Goal: Task Accomplishment & Management: Manage account settings

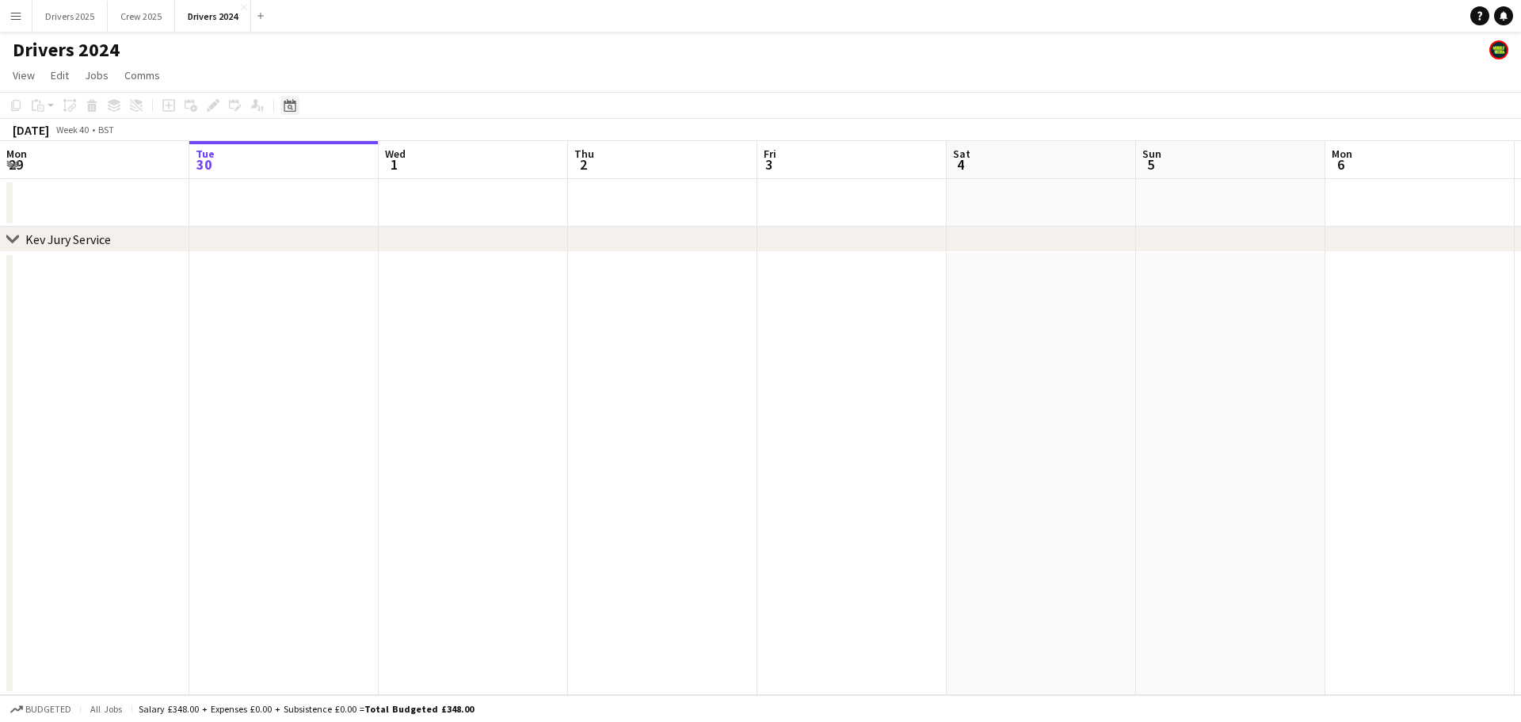
click at [288, 105] on icon "Date picker" at bounding box center [290, 105] width 13 height 13
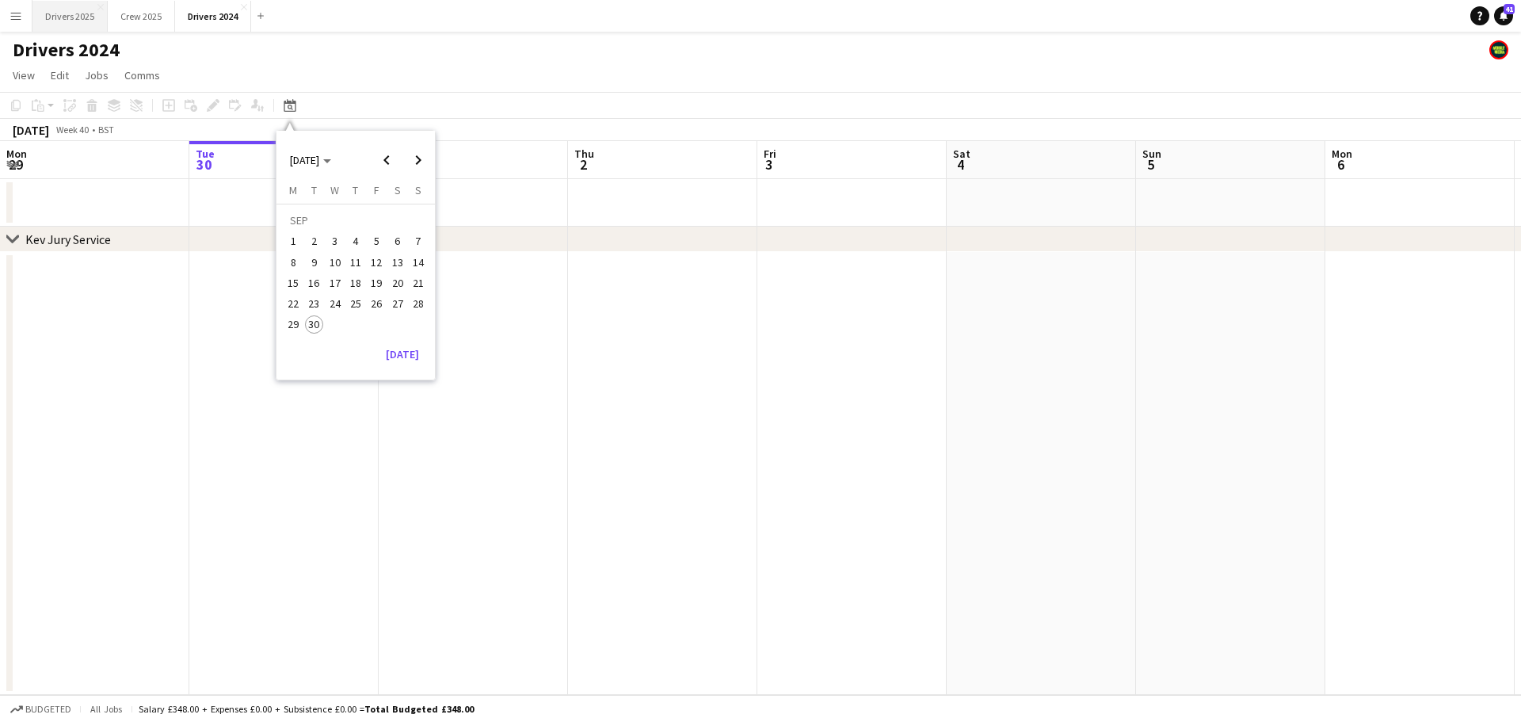
click at [82, 9] on button "Drivers 2025 Close" at bounding box center [69, 16] width 75 height 31
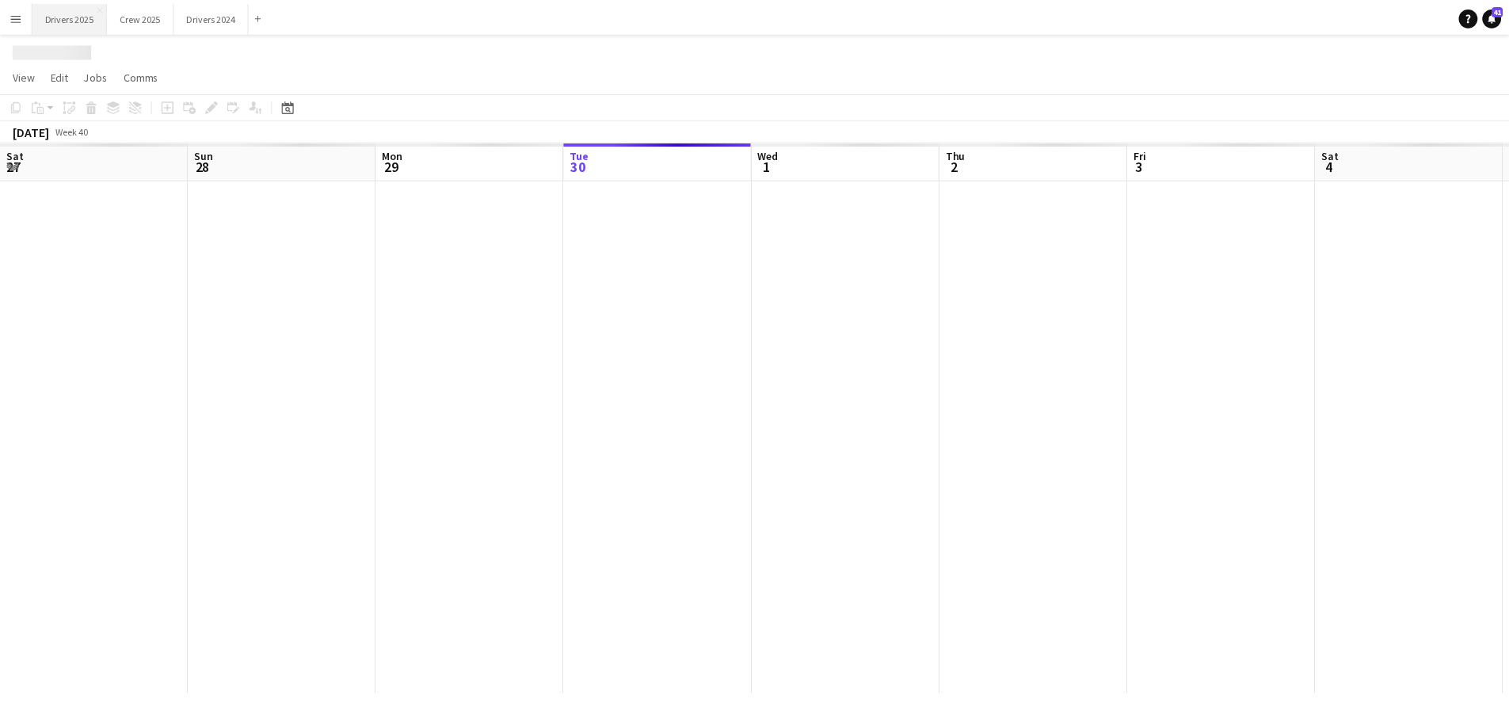
scroll to position [0, 379]
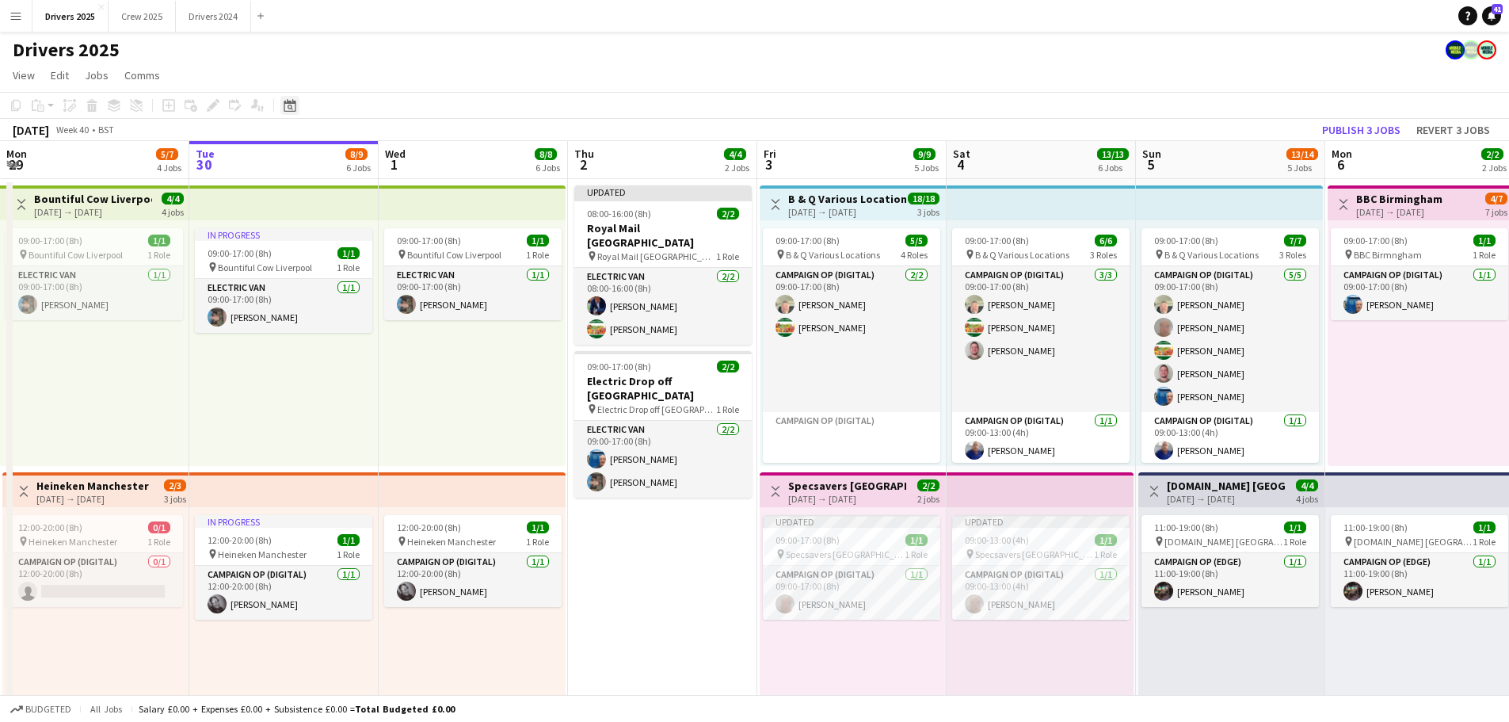
click at [296, 100] on div "Date picker" at bounding box center [289, 105] width 19 height 19
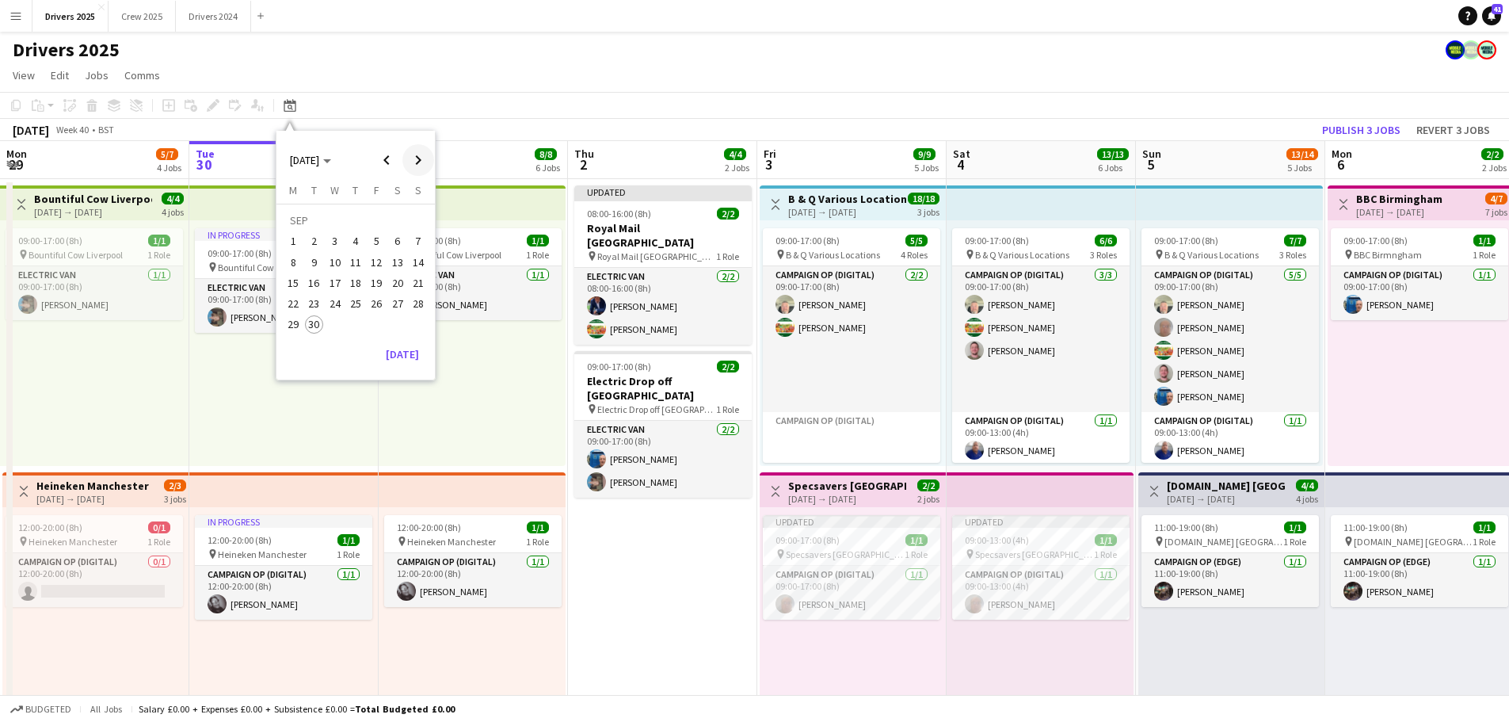
click at [415, 153] on span "Next month" at bounding box center [418, 160] width 32 height 32
click at [337, 244] on span "1" at bounding box center [335, 241] width 19 height 19
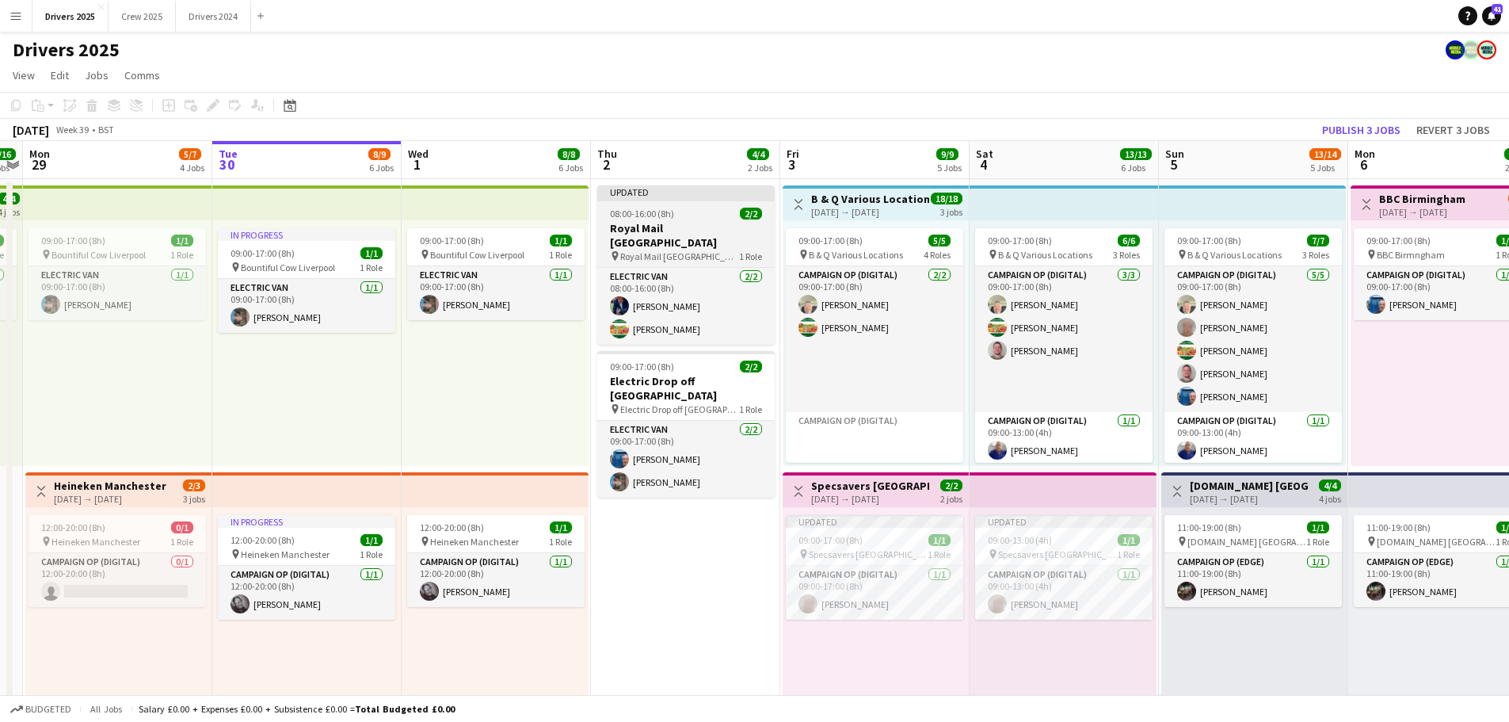
click at [673, 204] on app-job-card "Updated 08:00-16:00 (8h) 2/2 Royal Mail [GEOGRAPHIC_DATA] pin Royal Mail London…" at bounding box center [685, 264] width 177 height 159
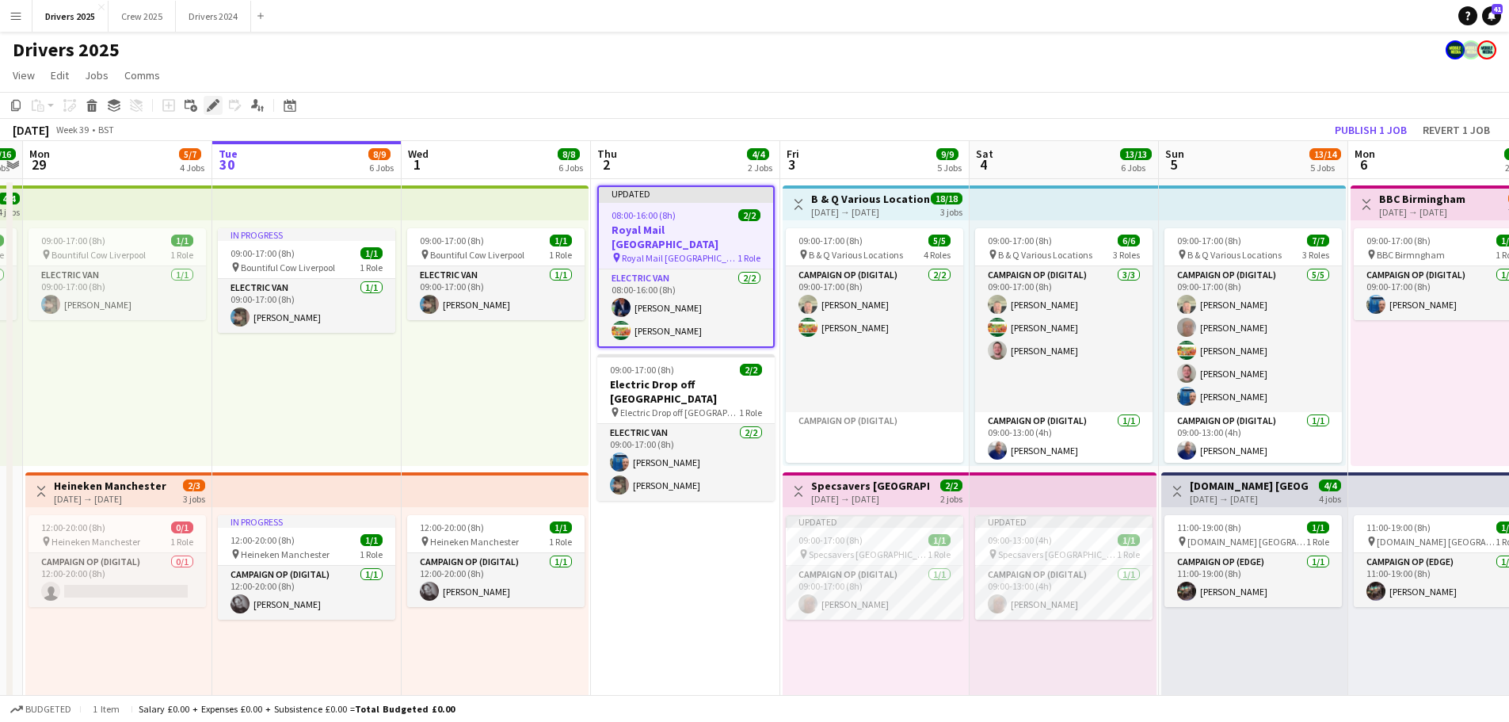
click at [210, 103] on icon "Edit" at bounding box center [213, 105] width 13 height 13
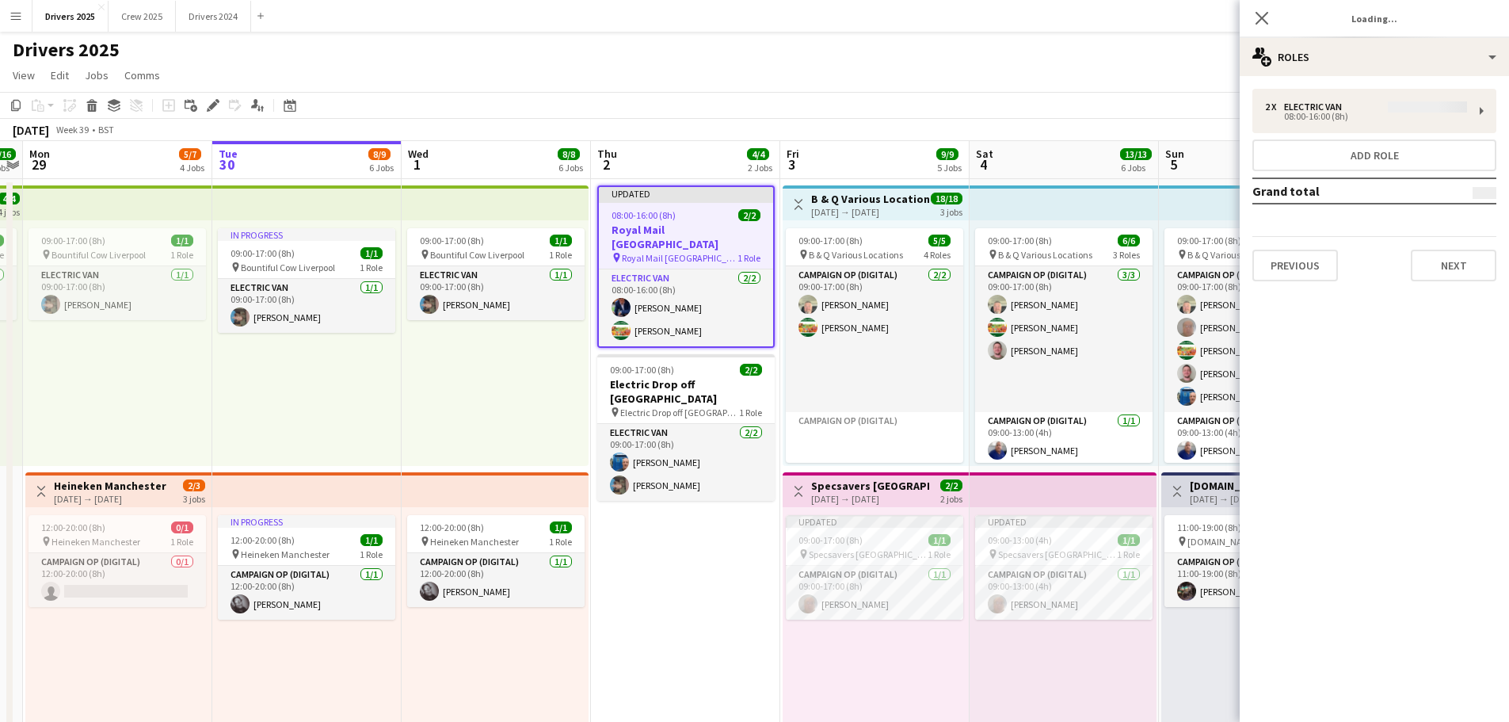
type input "**********"
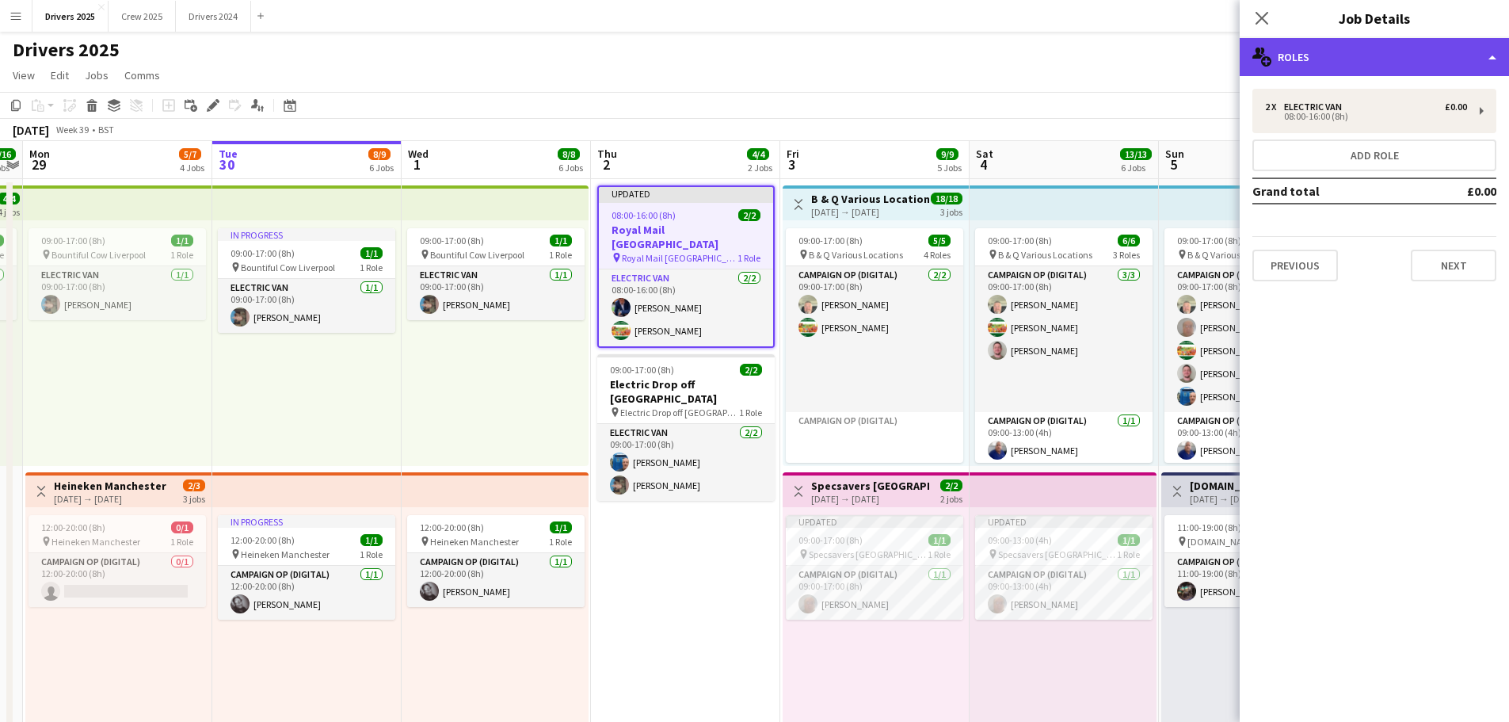
click at [1387, 53] on div "multiple-users-add Roles" at bounding box center [1374, 57] width 269 height 38
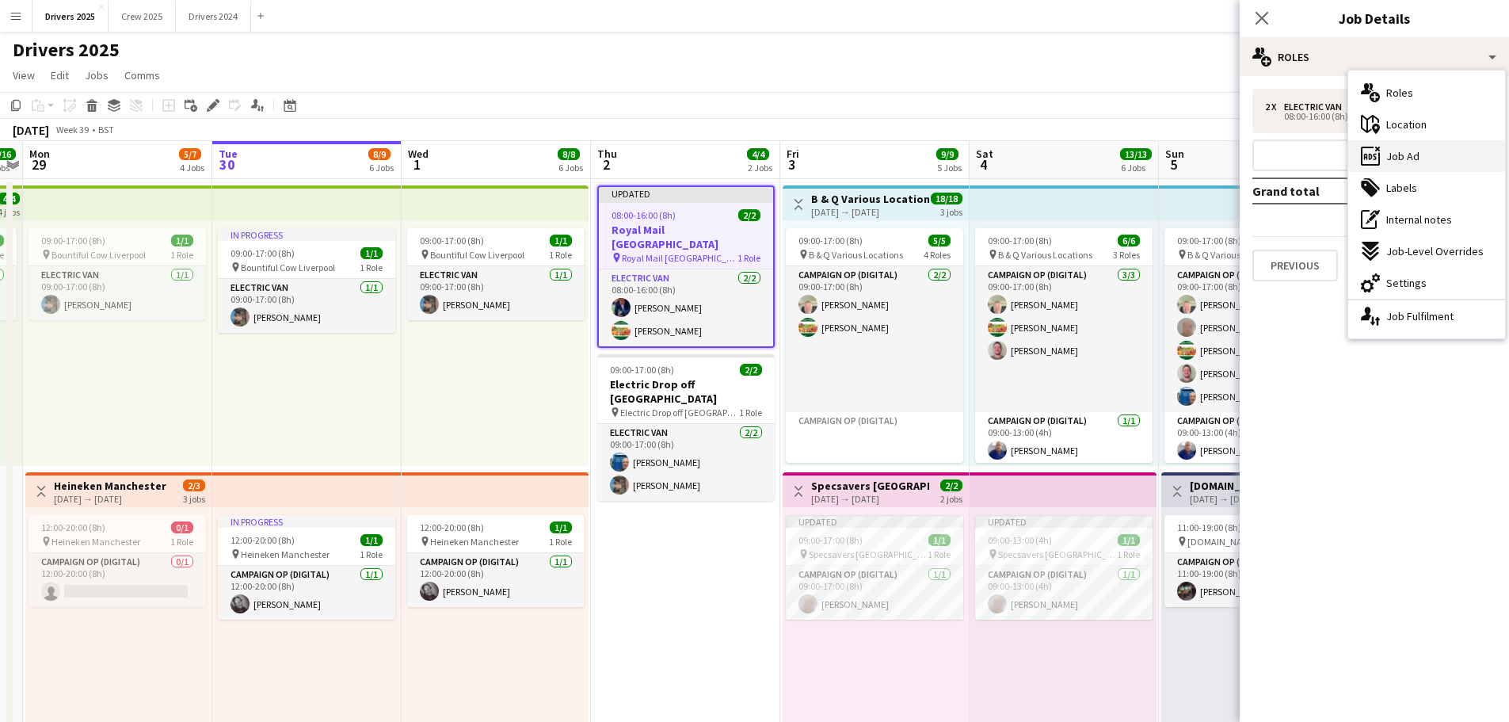
click at [1418, 152] on span "Job Ad" at bounding box center [1402, 156] width 33 height 14
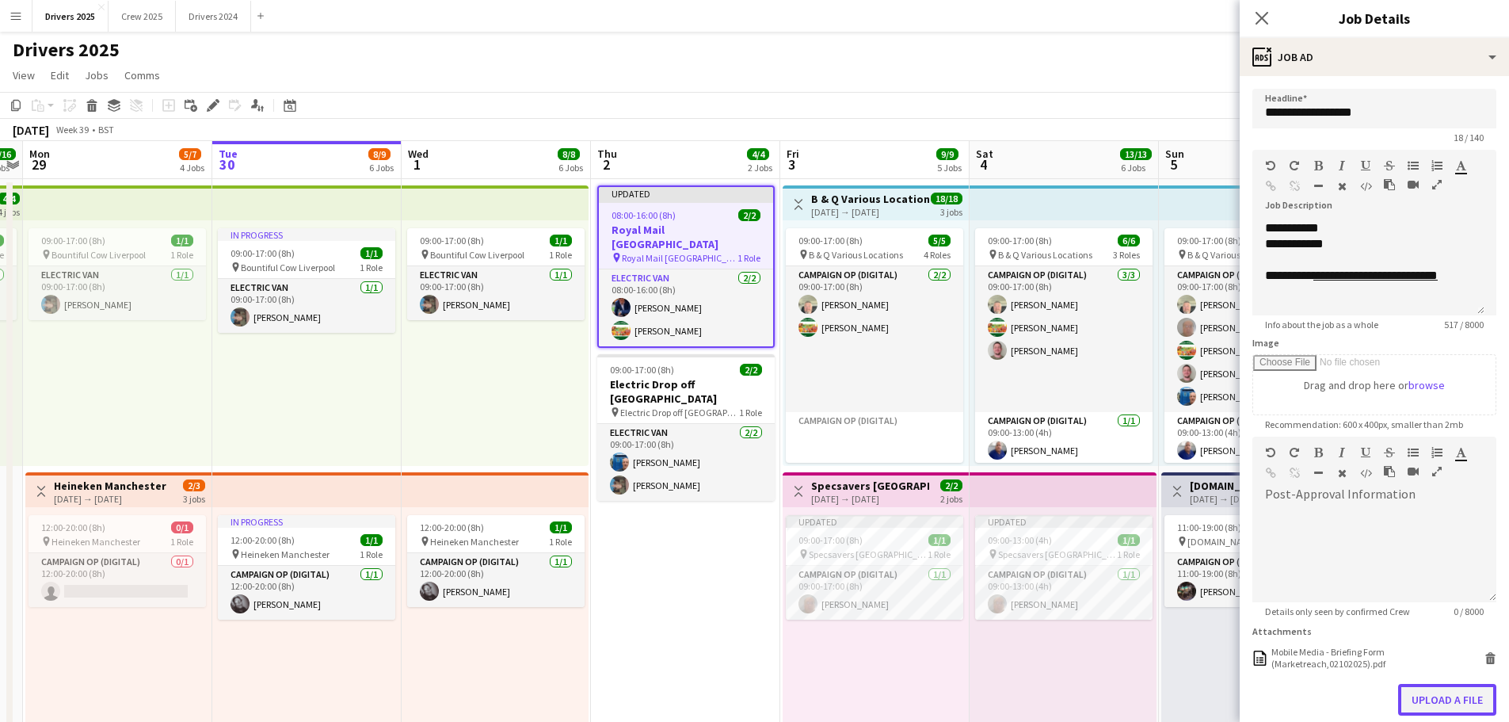
click at [1447, 703] on button "Upload a file" at bounding box center [1447, 700] width 98 height 32
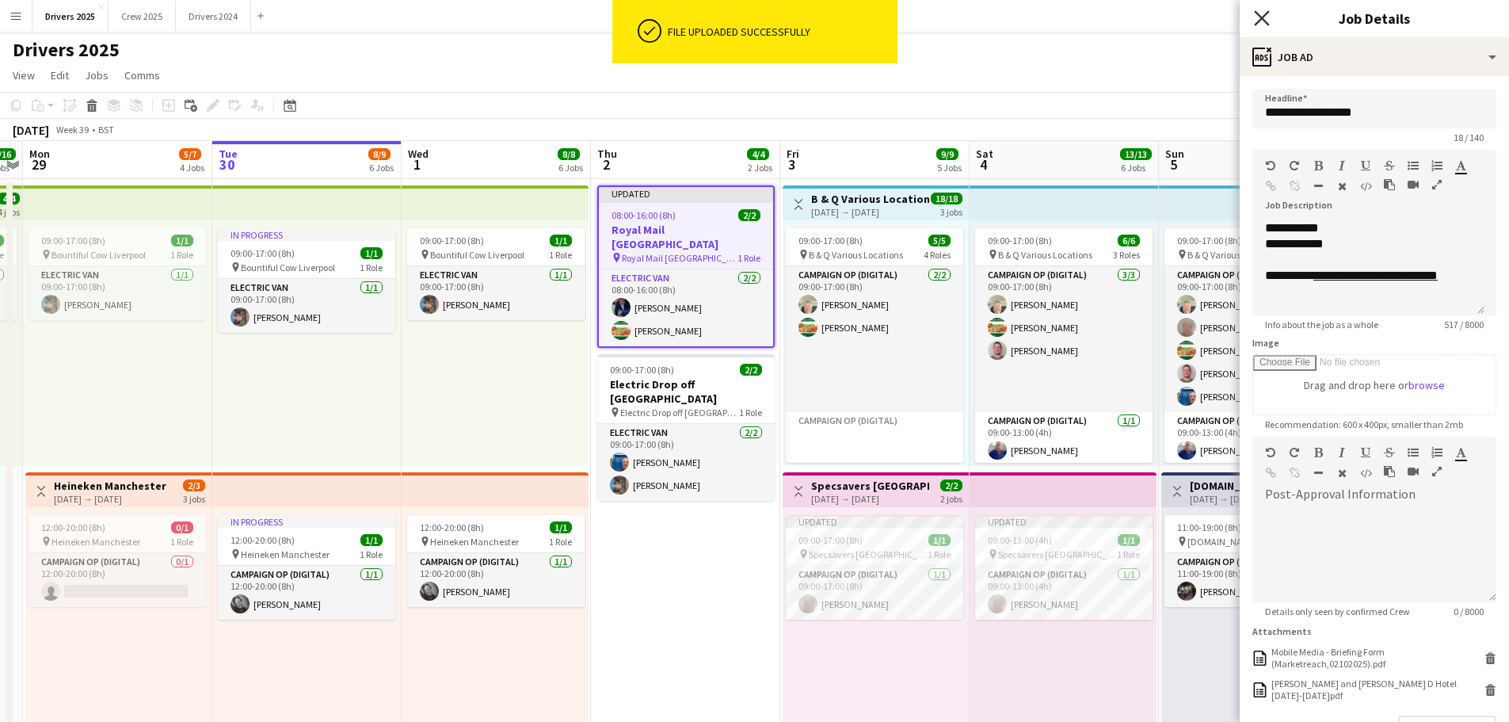
click at [1256, 13] on icon "Close pop-in" at bounding box center [1261, 17] width 15 height 15
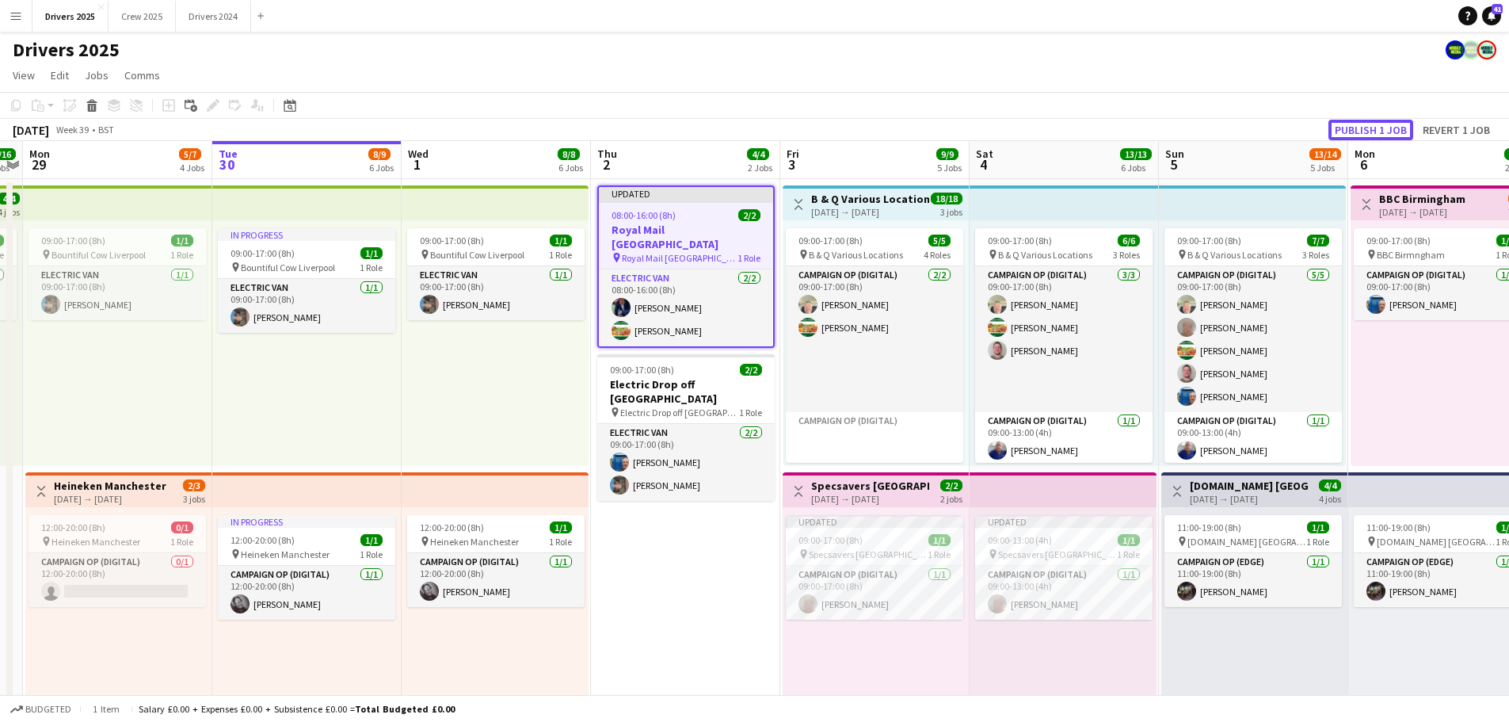
click at [1383, 133] on button "Publish 1 job" at bounding box center [1371, 130] width 85 height 21
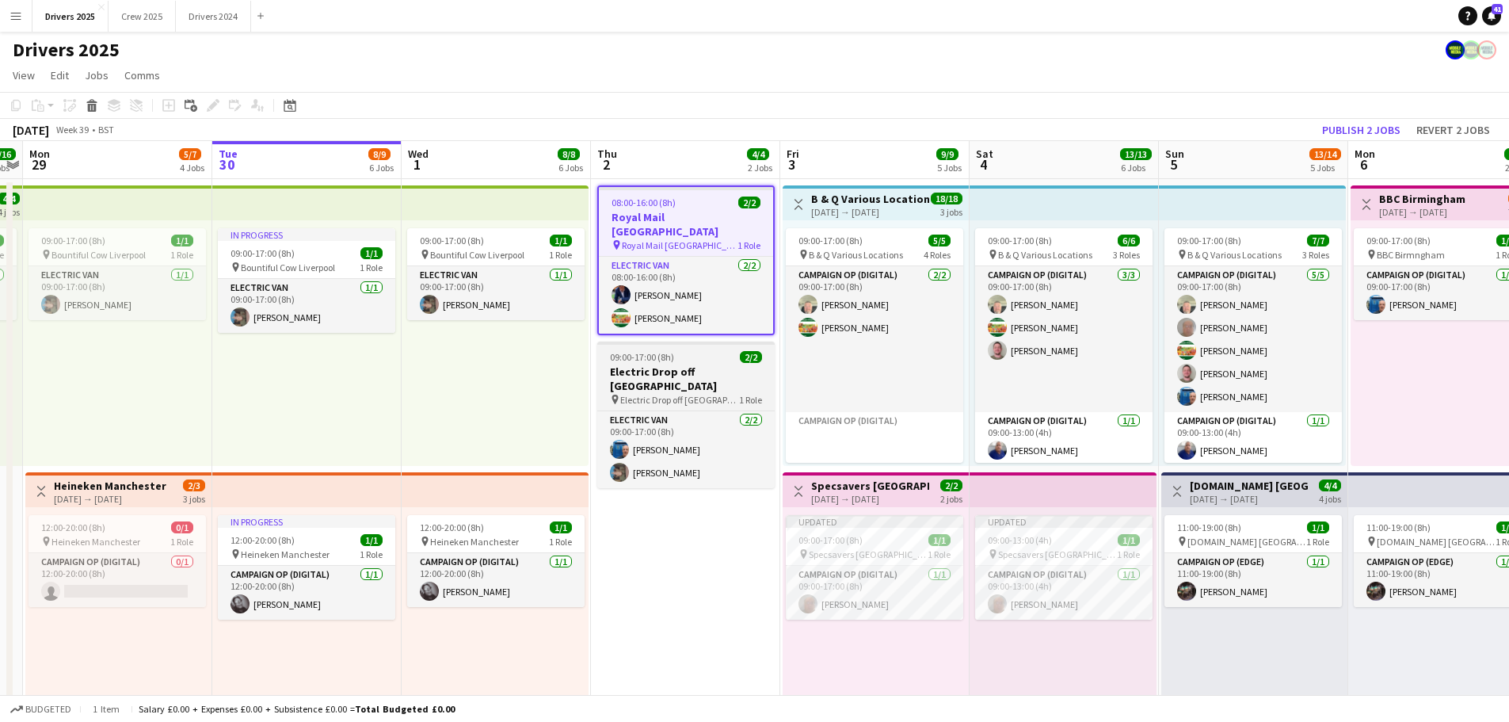
click at [651, 364] on h3 "Electric Drop off [GEOGRAPHIC_DATA]" at bounding box center [685, 378] width 177 height 29
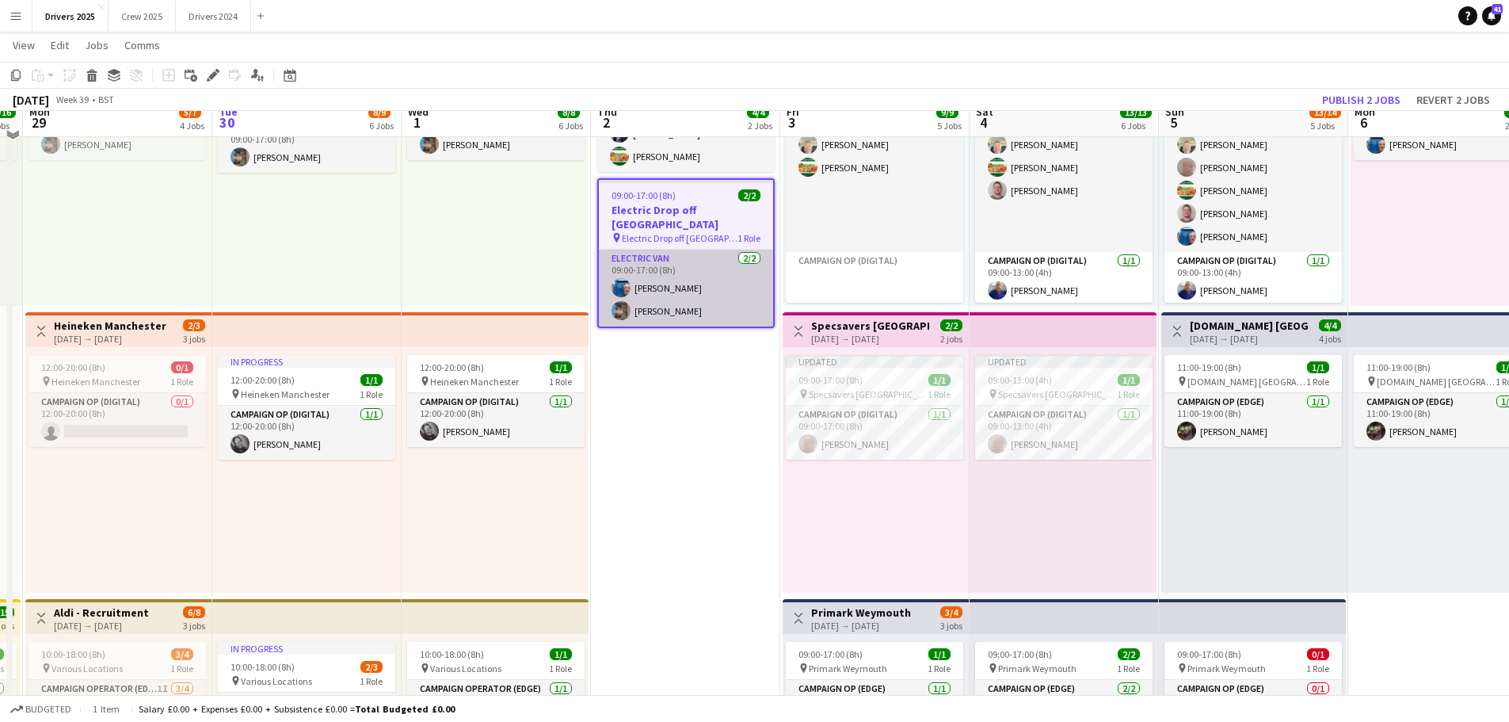
scroll to position [79, 0]
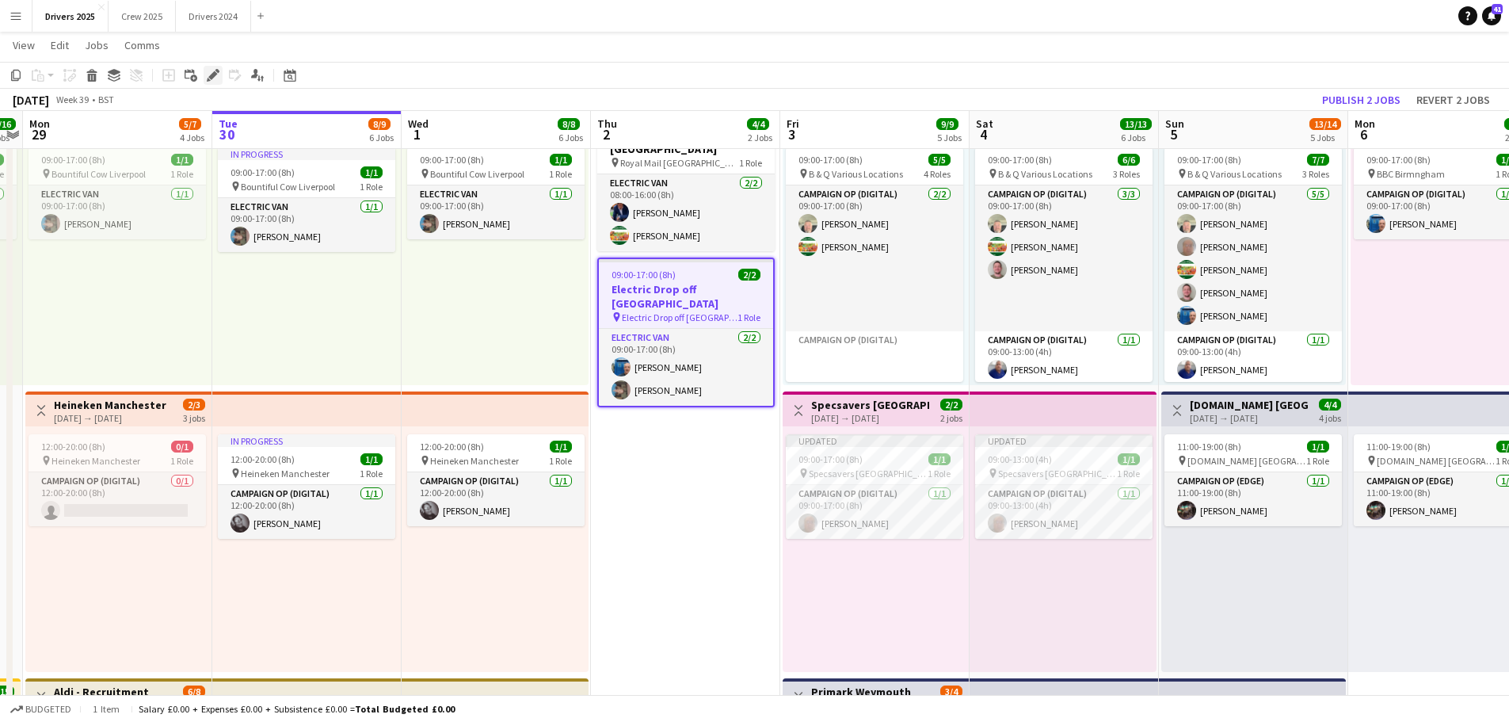
click at [204, 78] on div "Edit" at bounding box center [213, 75] width 19 height 19
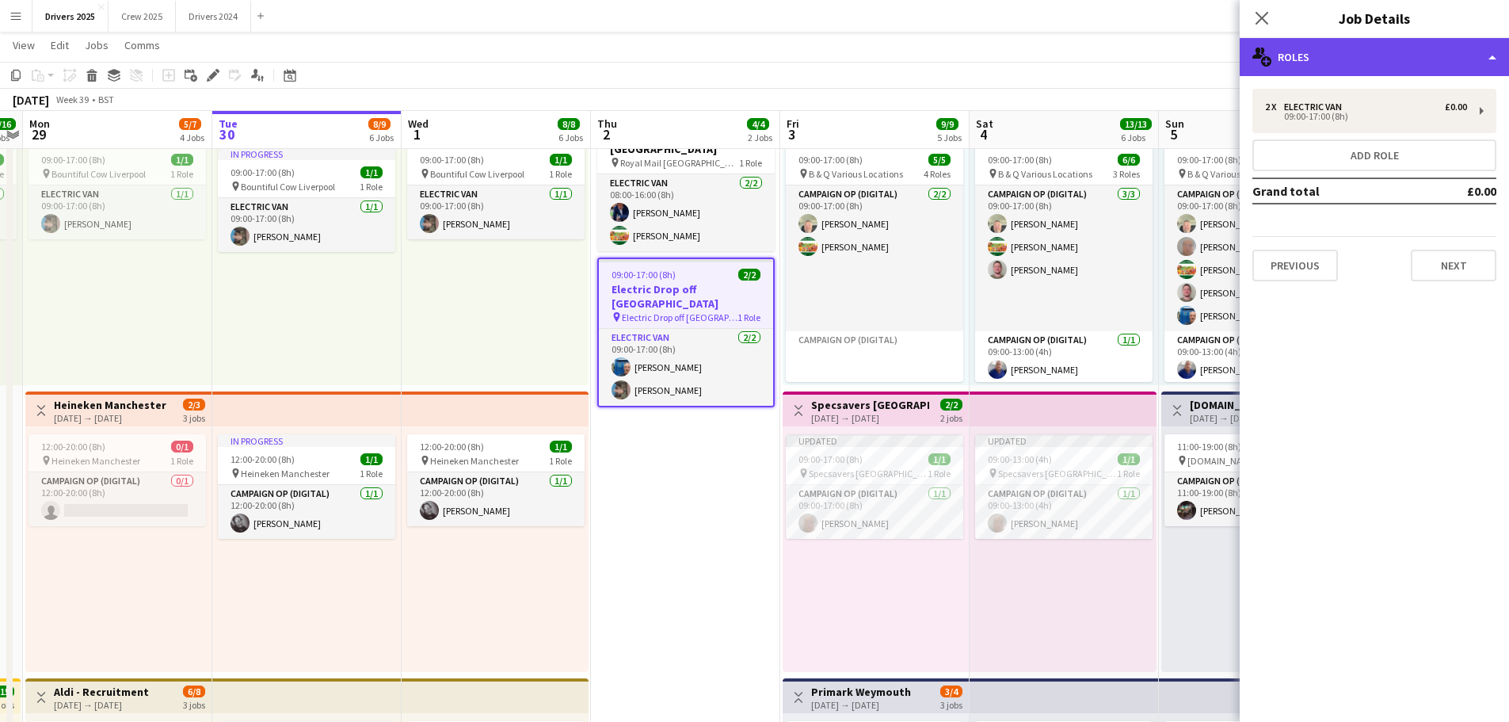
click at [1338, 53] on div "multiple-users-add Roles" at bounding box center [1374, 57] width 269 height 38
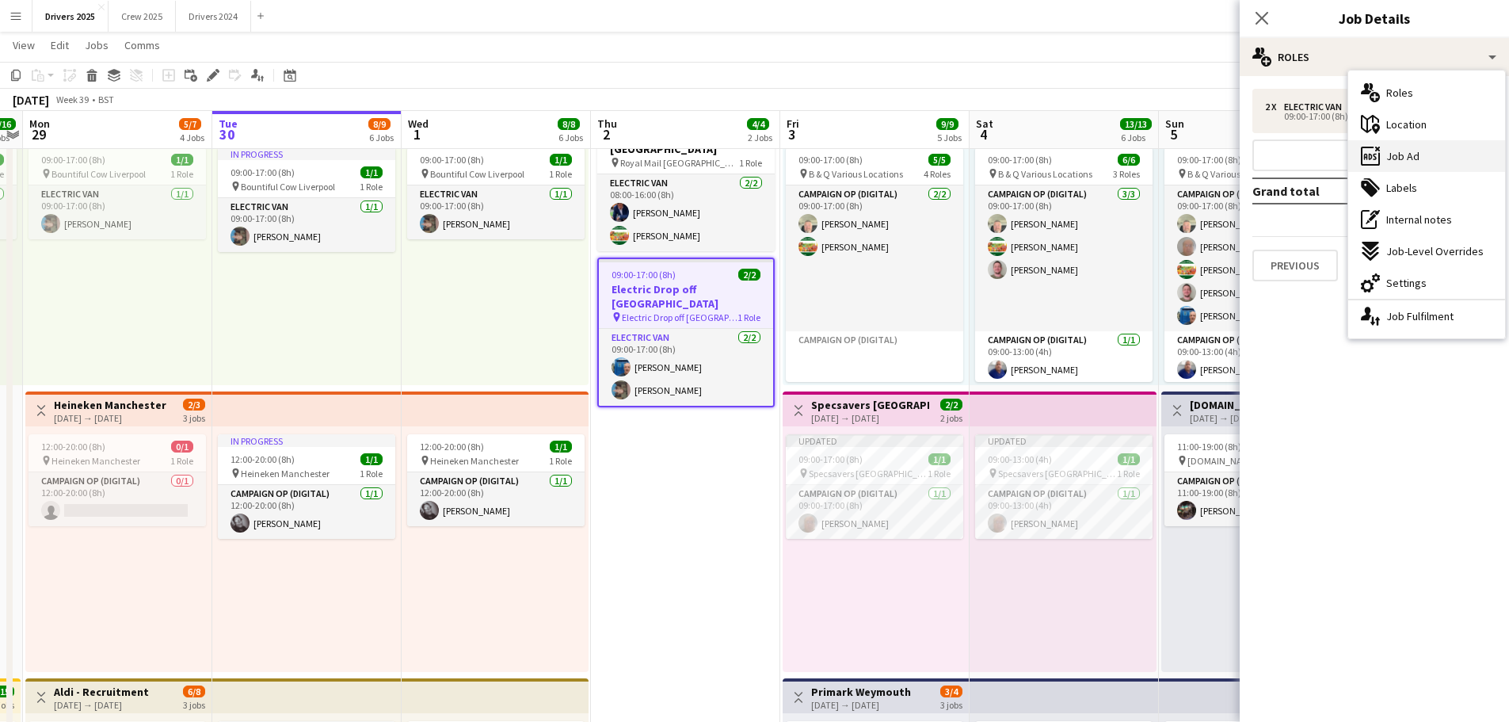
click at [1427, 147] on div "ads-window Job Ad" at bounding box center [1426, 156] width 157 height 32
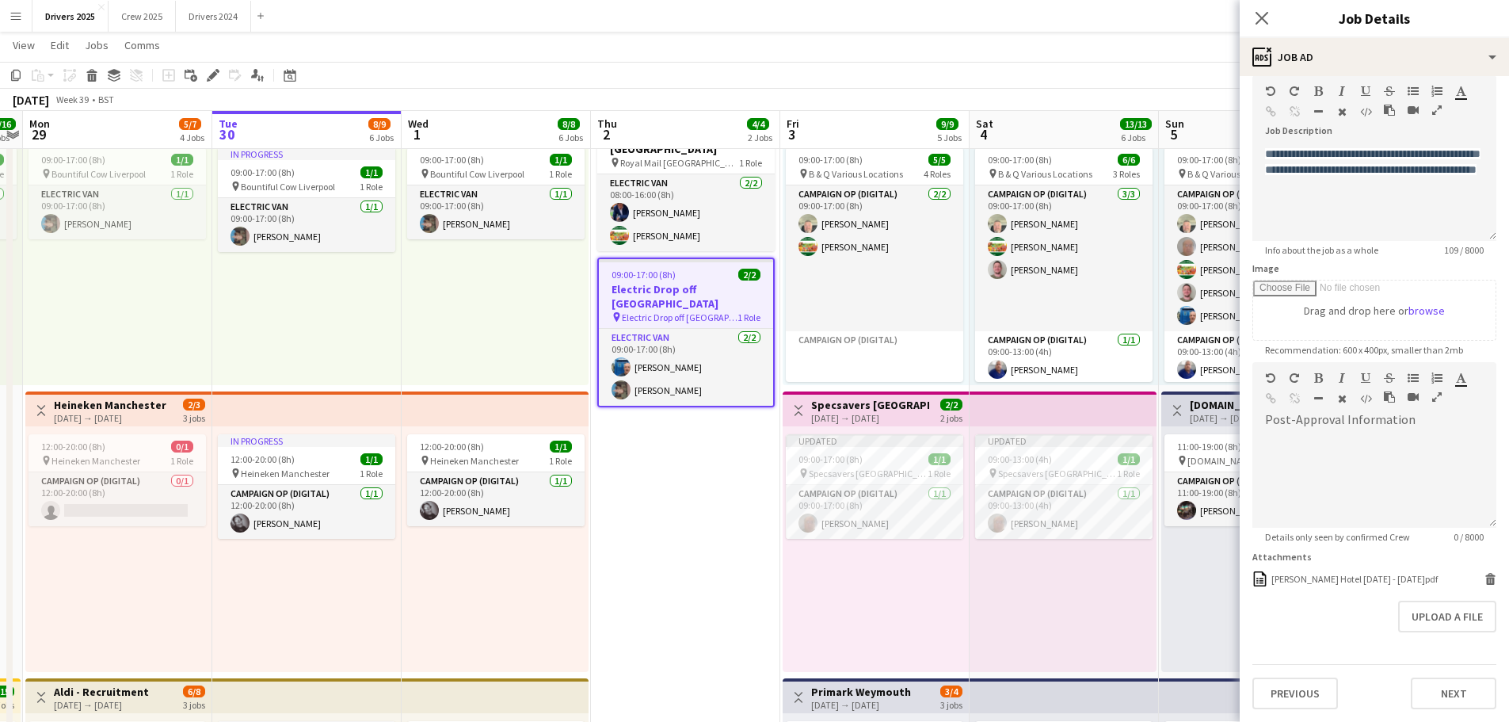
scroll to position [0, 0]
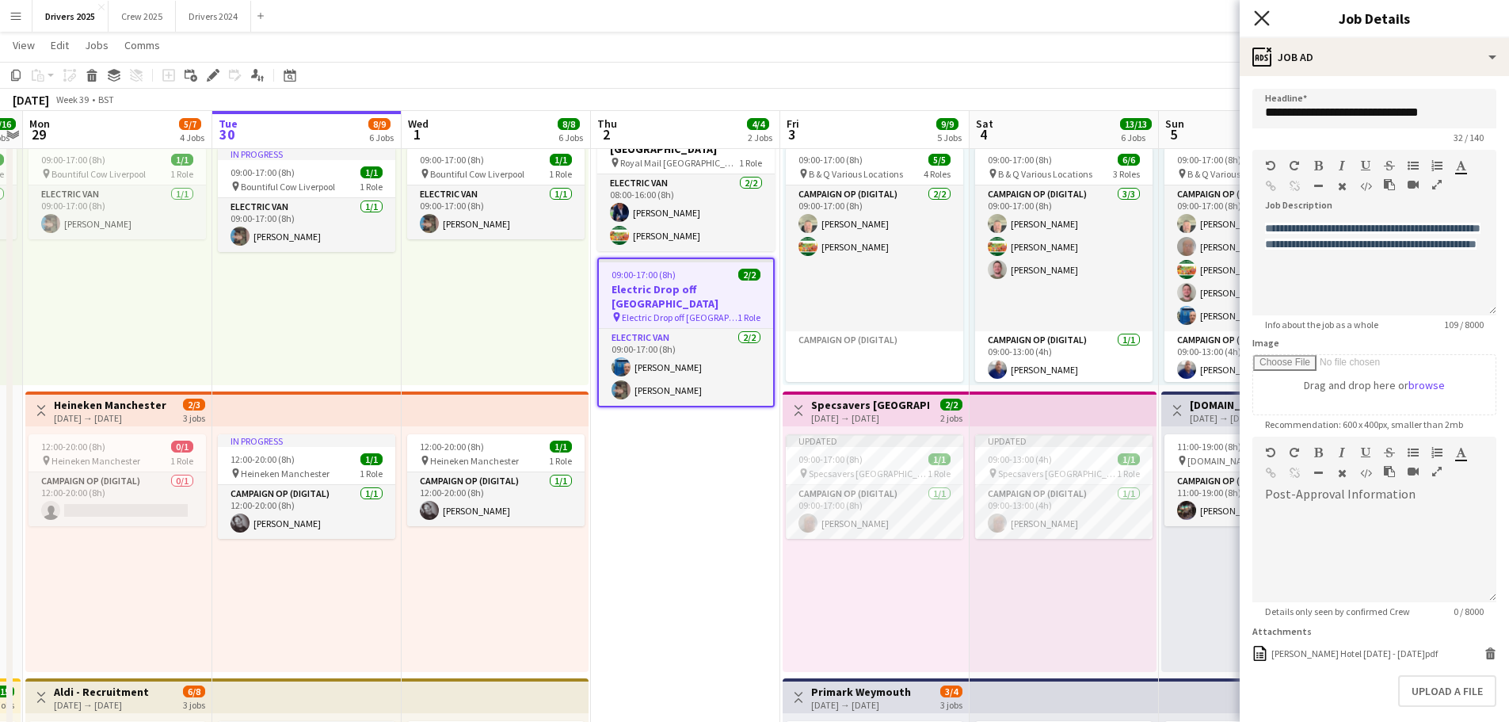
click at [1260, 17] on icon at bounding box center [1261, 17] width 15 height 15
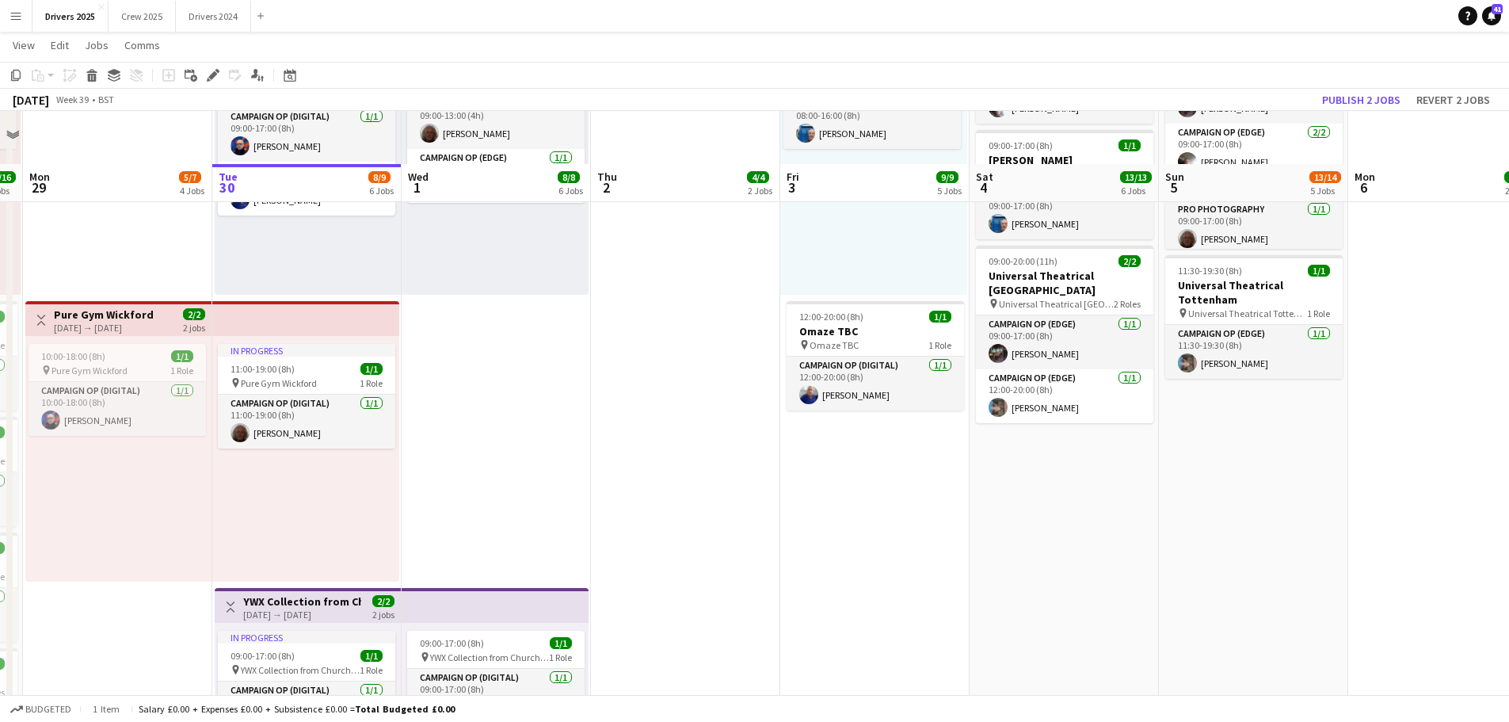
scroll to position [1347, 0]
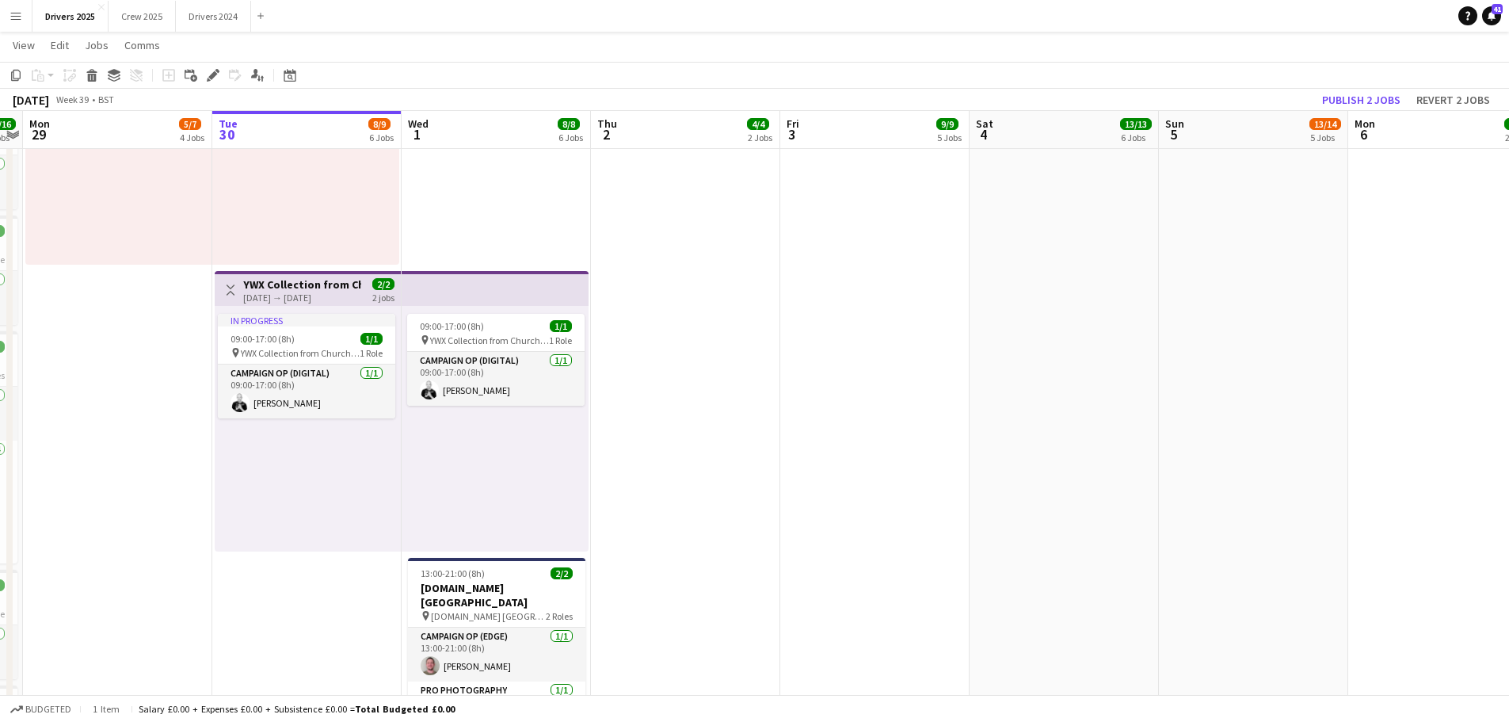
click at [309, 299] on div "[DATE] → [DATE]" at bounding box center [302, 298] width 118 height 12
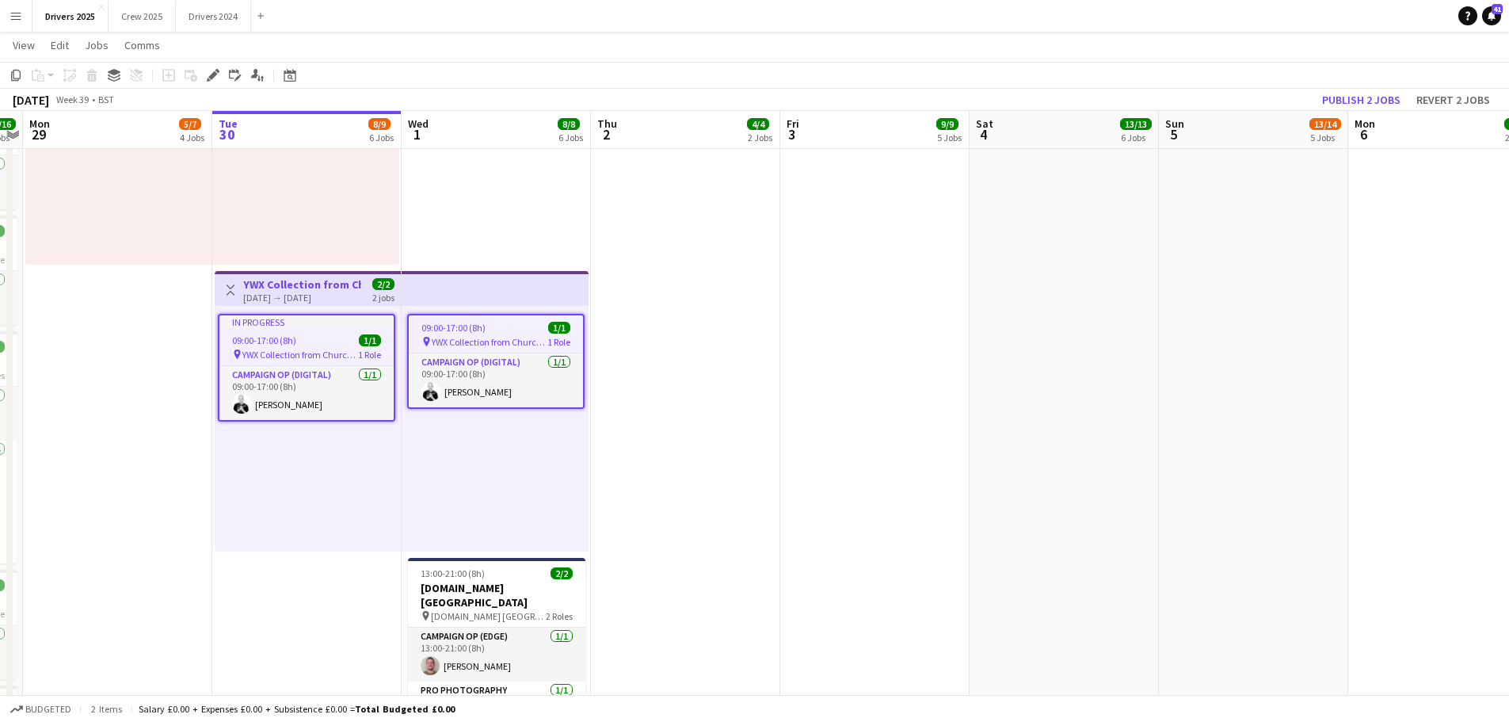
click at [320, 286] on h3 "YWX Collection from Church [PERSON_NAME]" at bounding box center [302, 284] width 118 height 14
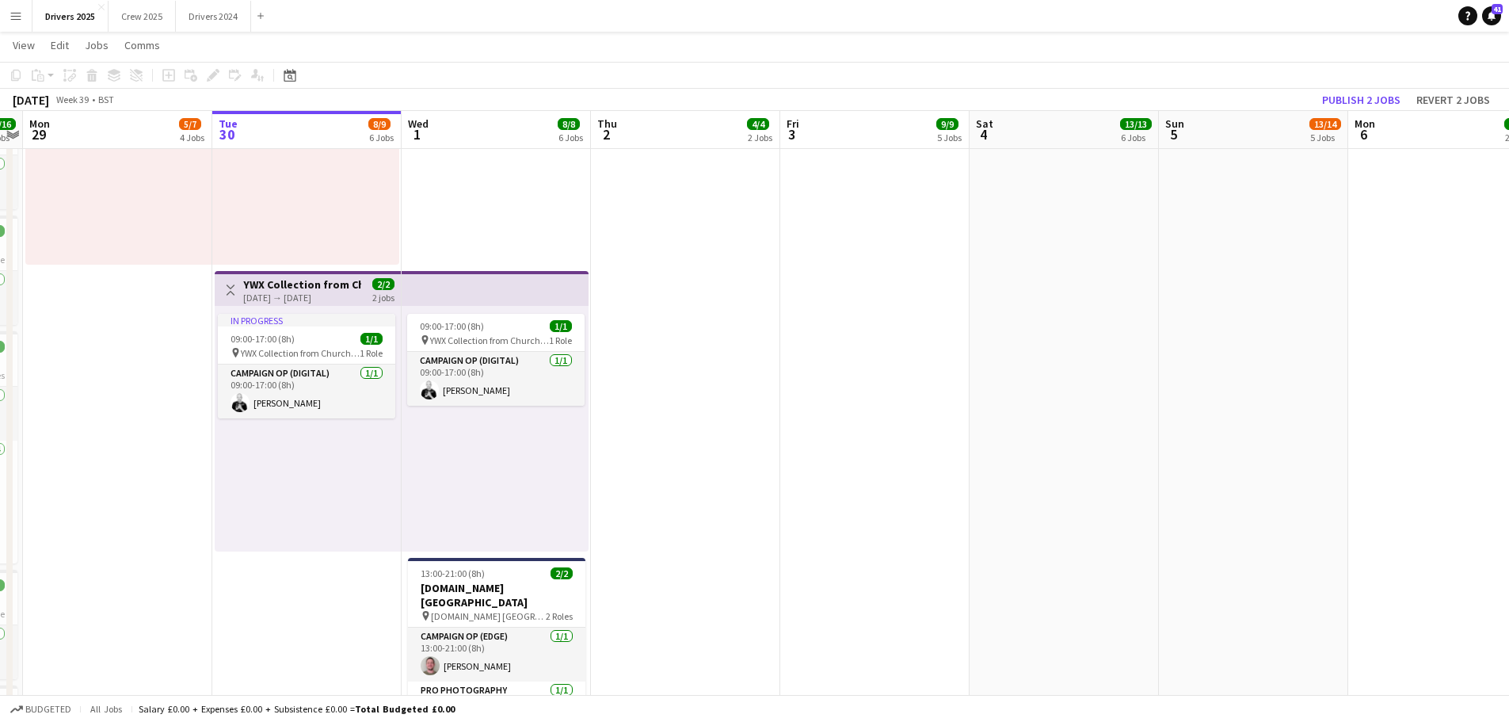
click at [320, 286] on h3 "YWX Collection from Church [PERSON_NAME]" at bounding box center [302, 284] width 118 height 14
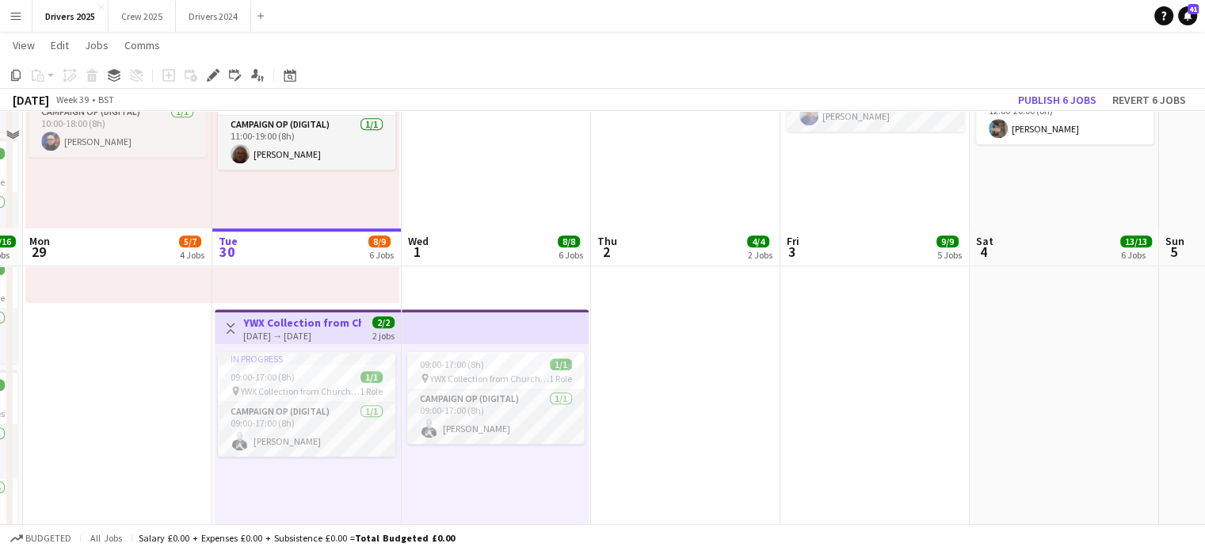
scroll to position [1426, 0]
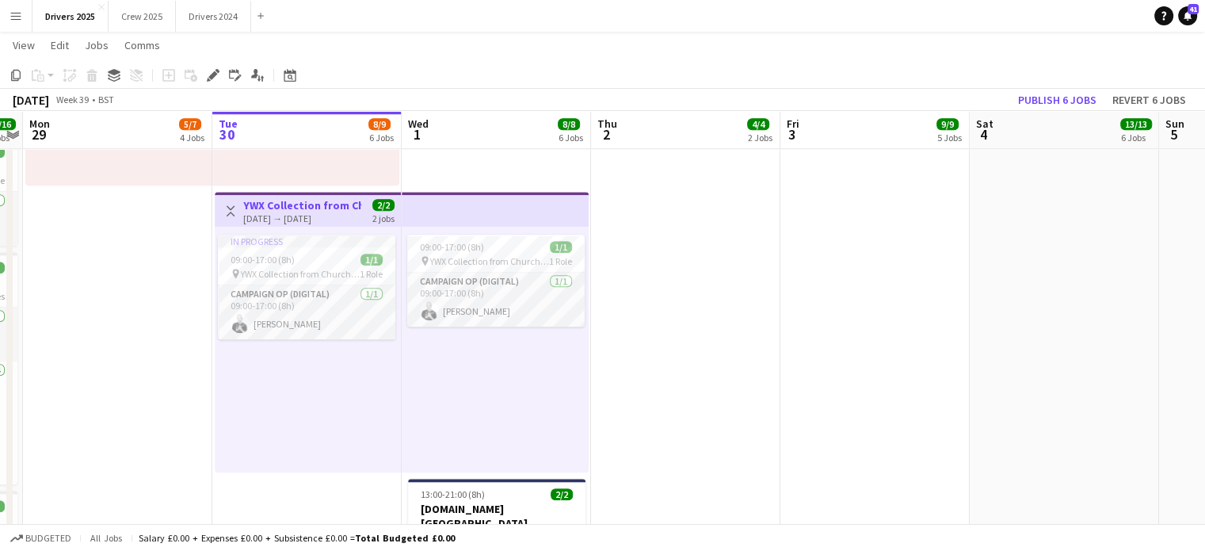
click at [346, 218] on div "[DATE] → [DATE]" at bounding box center [302, 218] width 118 height 12
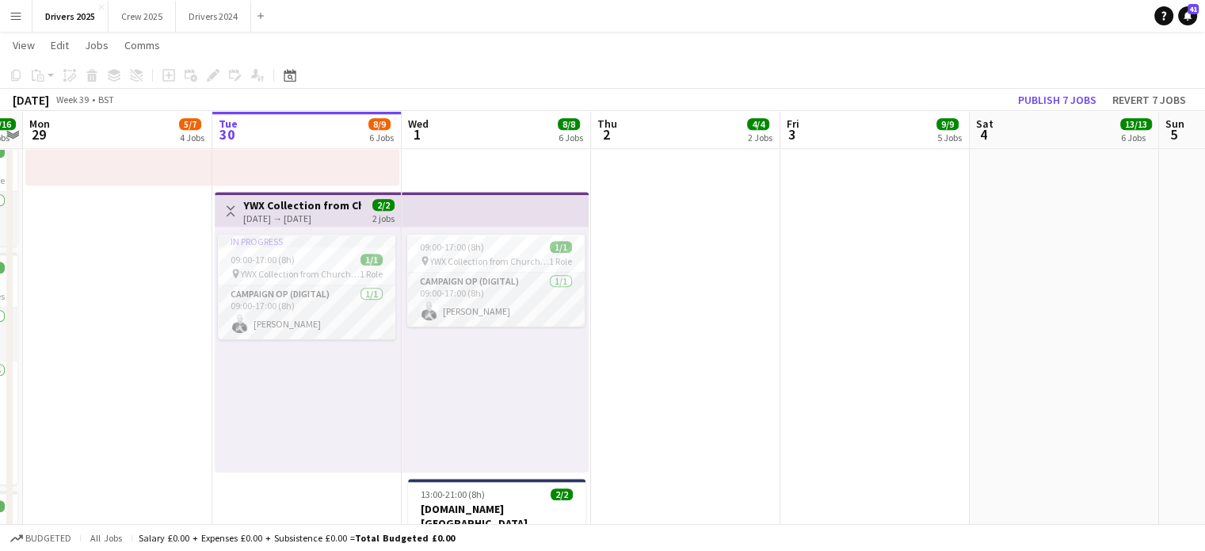
click at [276, 198] on h3 "YWX Collection from Church [PERSON_NAME]" at bounding box center [302, 205] width 118 height 14
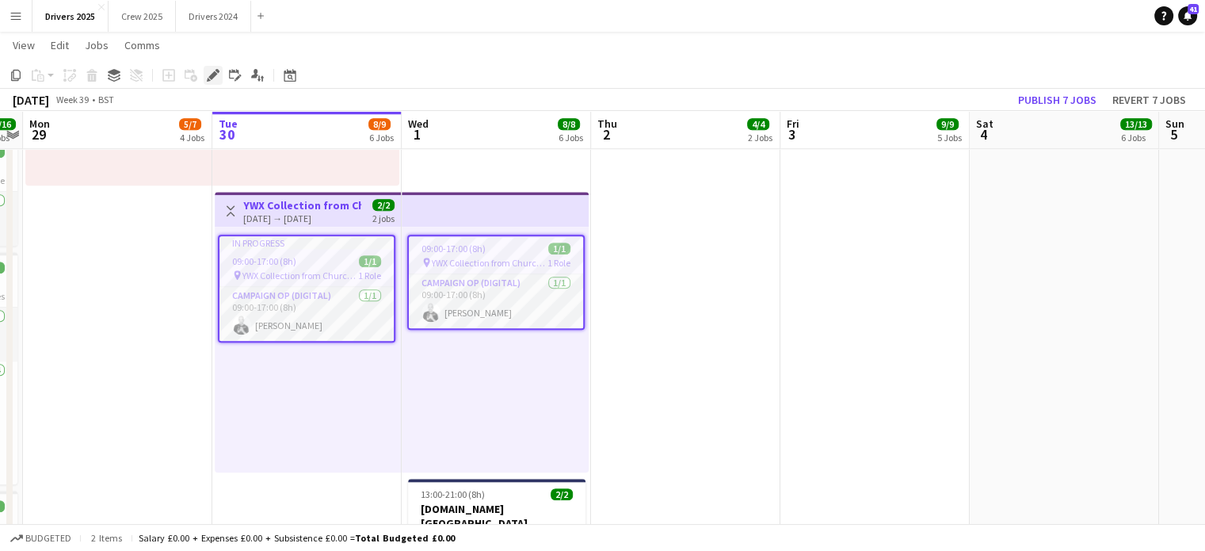
click at [212, 75] on icon at bounding box center [212, 75] width 9 height 9
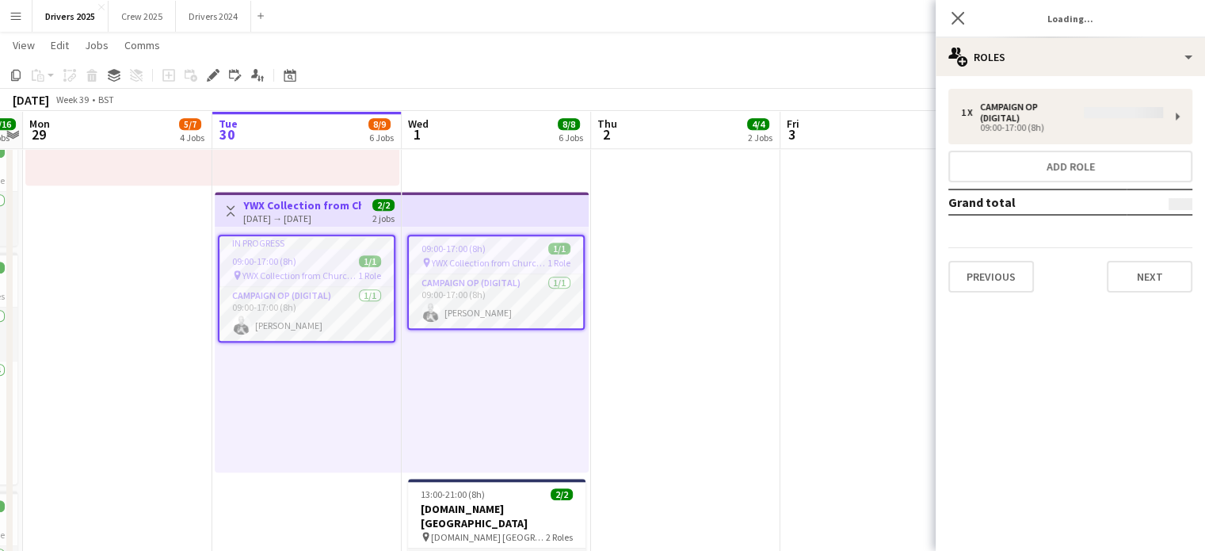
type input "**********"
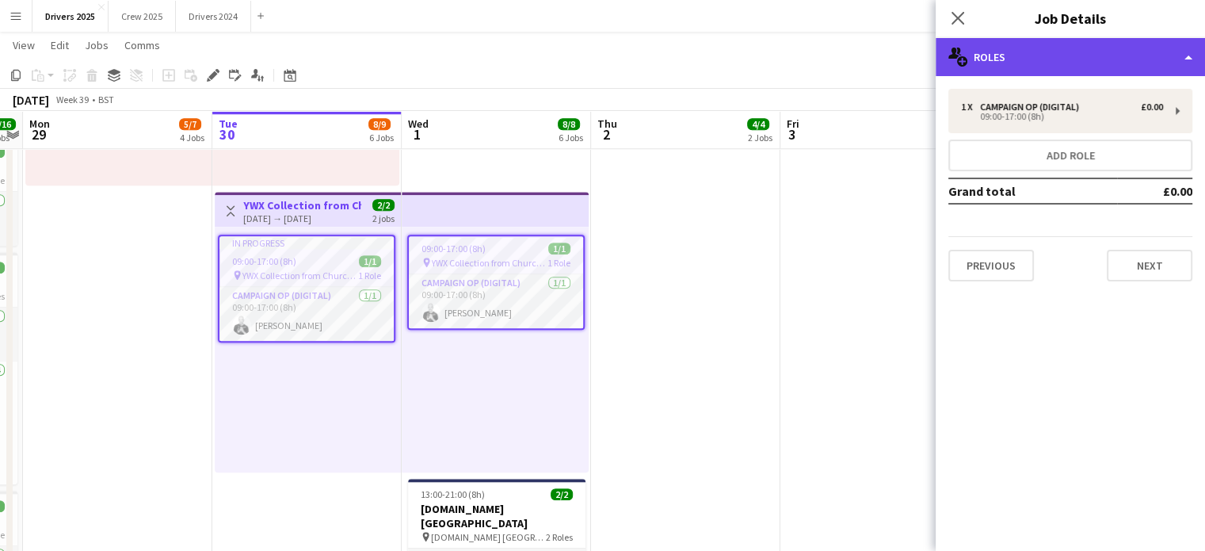
click at [1063, 48] on div "multiple-users-add Roles" at bounding box center [1070, 57] width 269 height 38
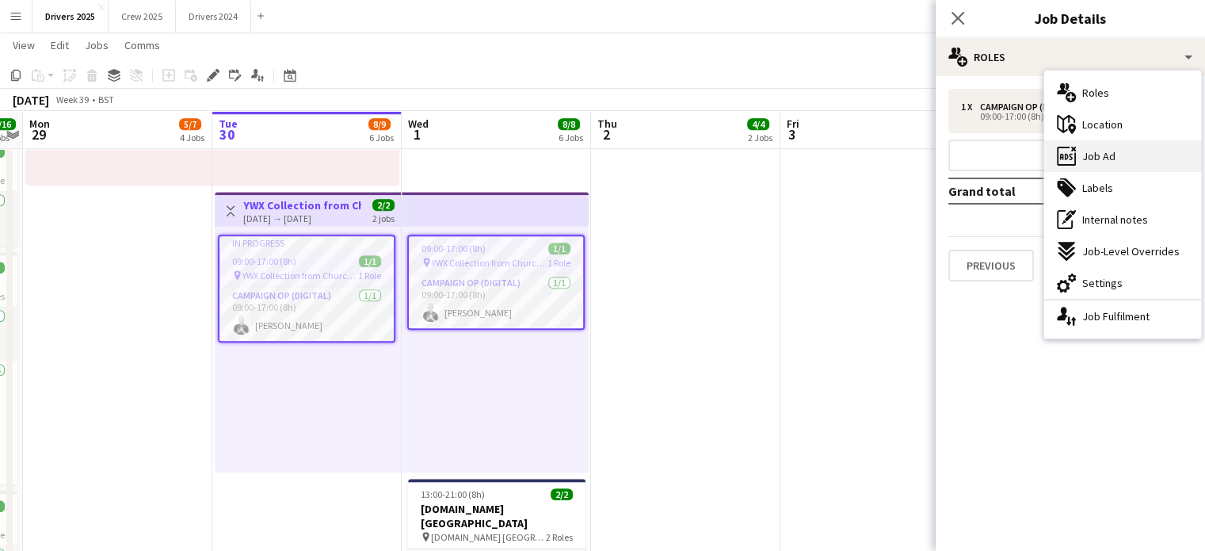
click at [1118, 158] on div "ads-window Job Ad" at bounding box center [1122, 156] width 157 height 32
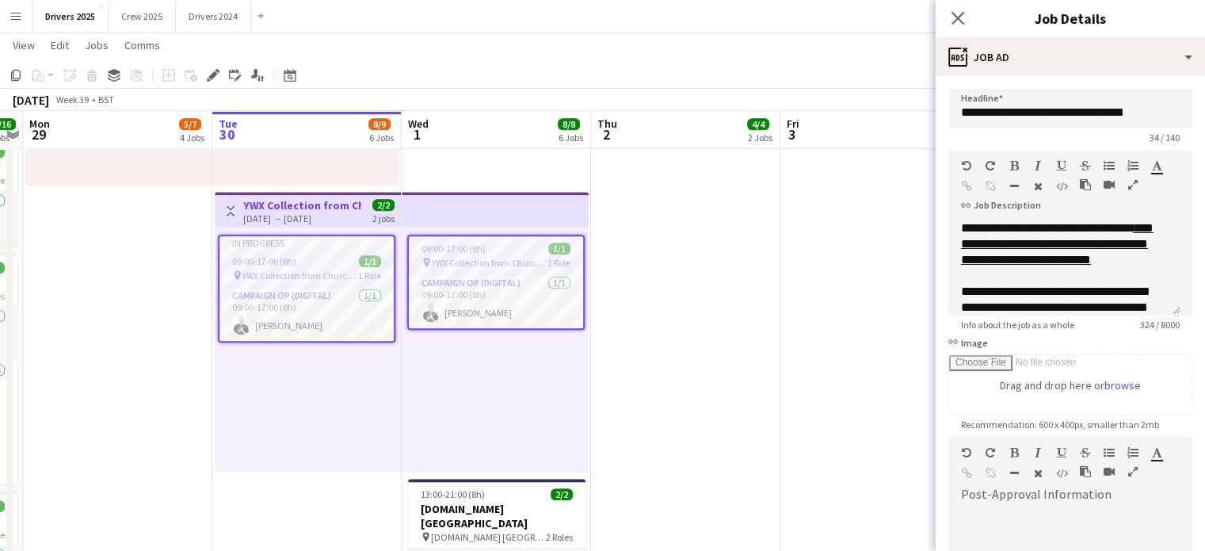
scroll to position [231, 0]
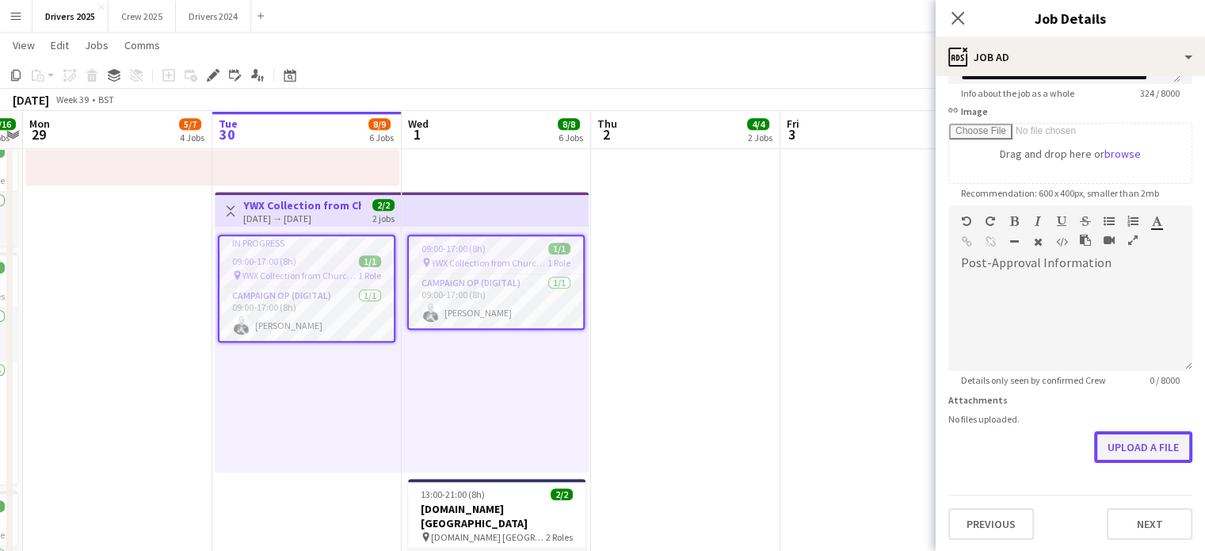
click at [1151, 447] on button "Upload a file" at bounding box center [1143, 447] width 98 height 32
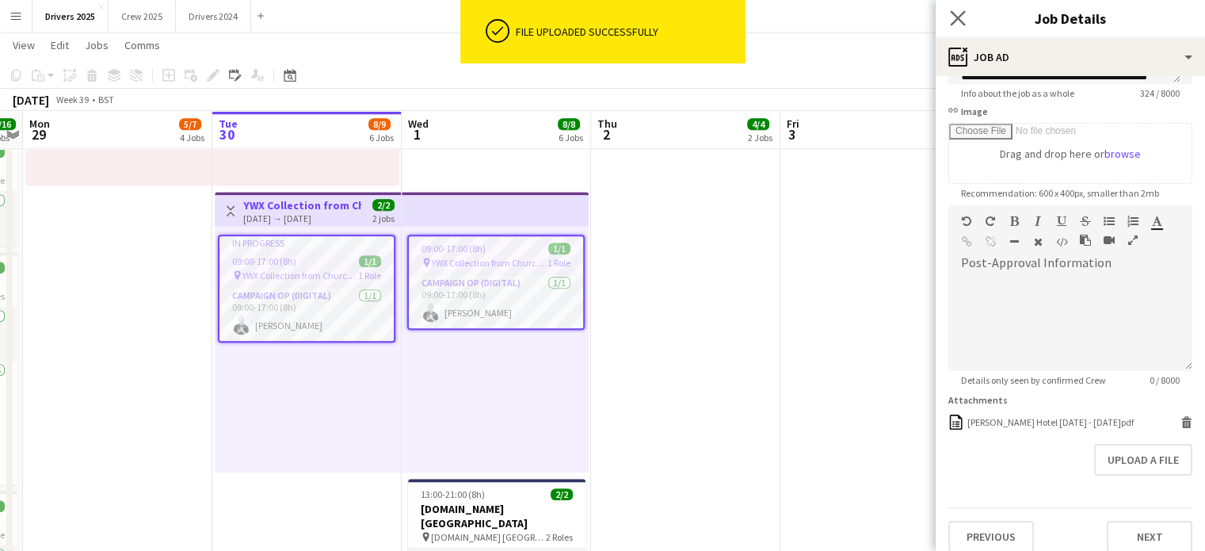
click at [967, 14] on app-icon "Close pop-in" at bounding box center [958, 18] width 23 height 23
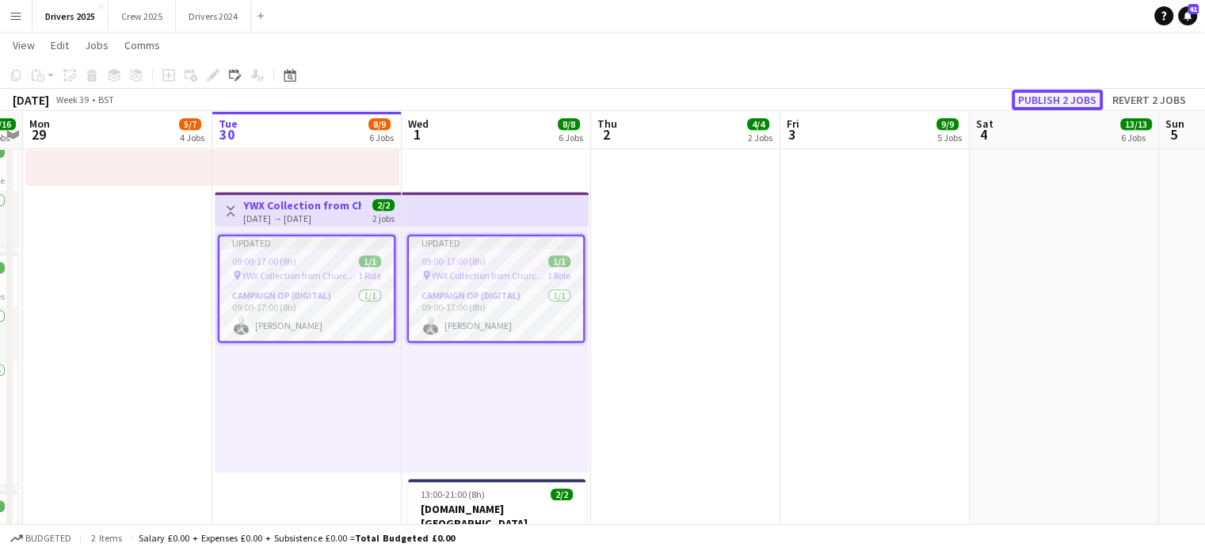
click at [1066, 91] on button "Publish 2 jobs" at bounding box center [1057, 100] width 91 height 21
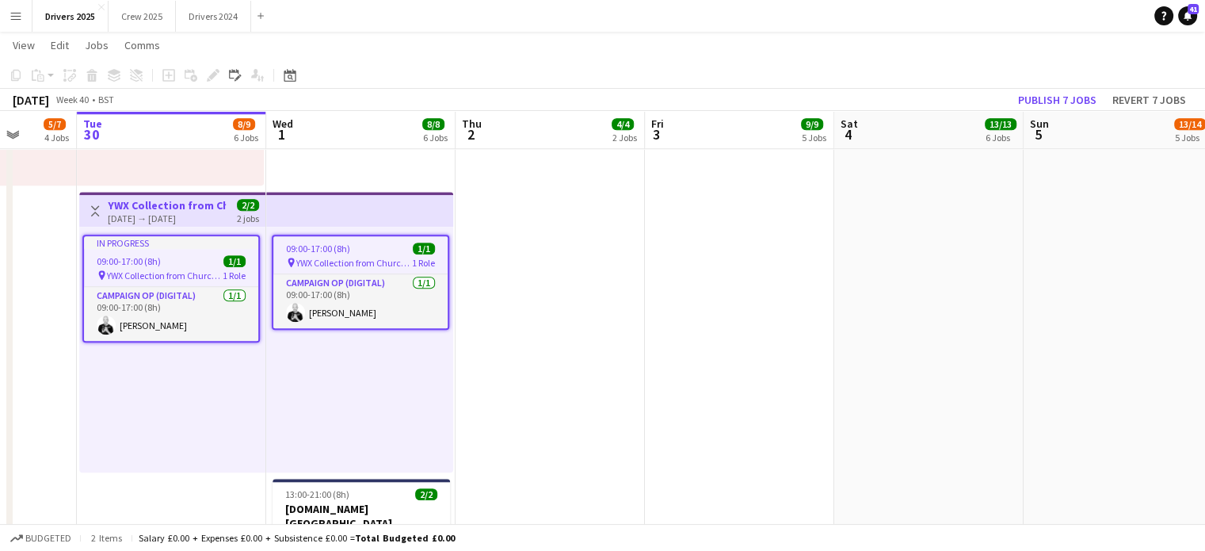
scroll to position [0, 669]
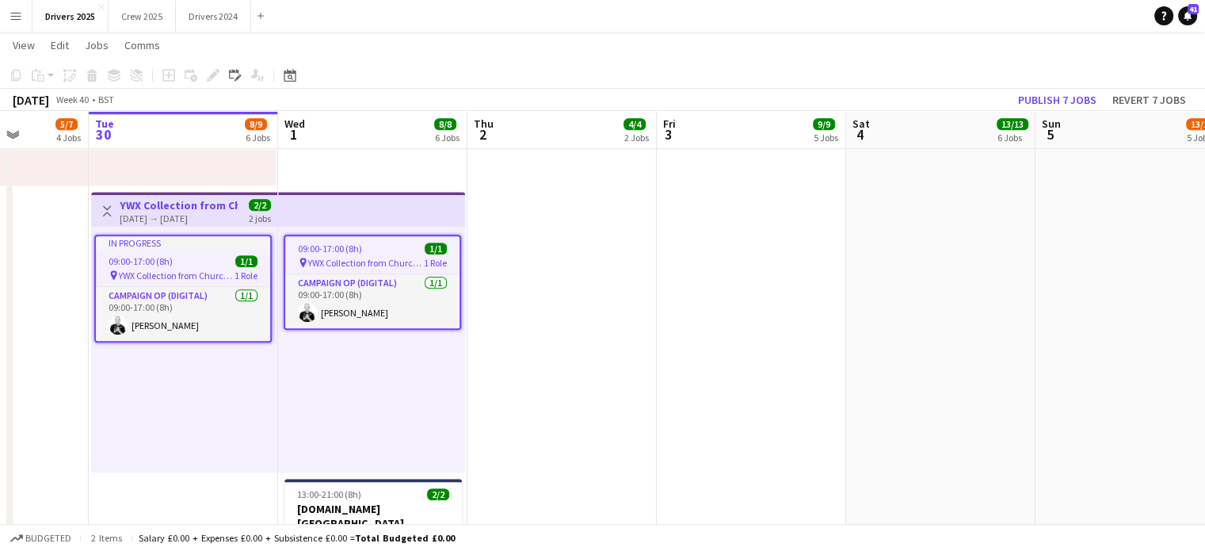
drag, startPoint x: 703, startPoint y: 345, endPoint x: 580, endPoint y: 345, distance: 123.6
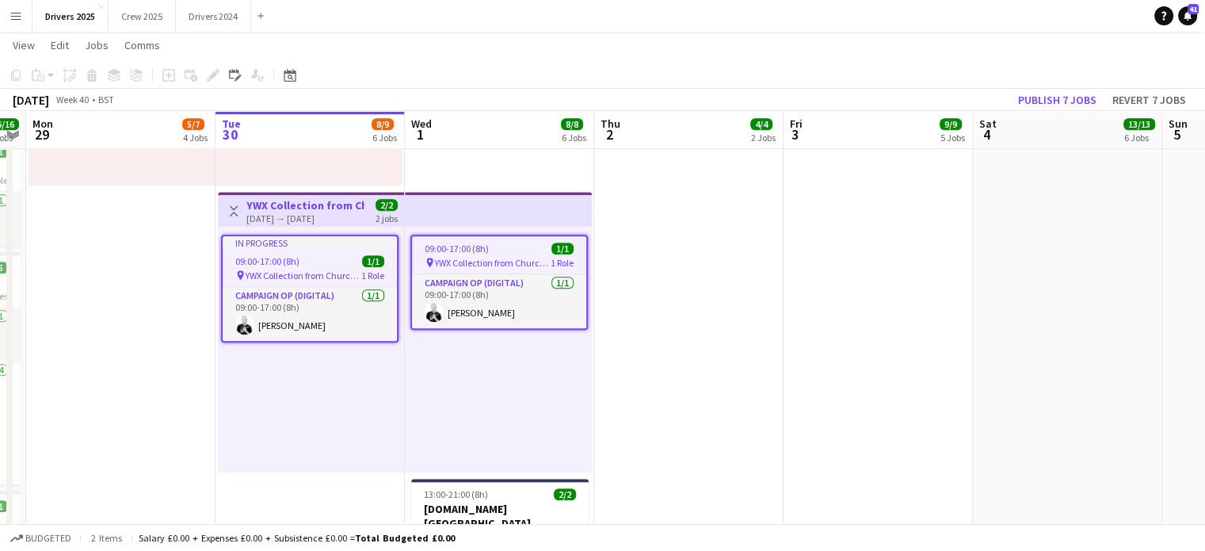
drag, startPoint x: 680, startPoint y: 380, endPoint x: 429, endPoint y: 341, distance: 254.9
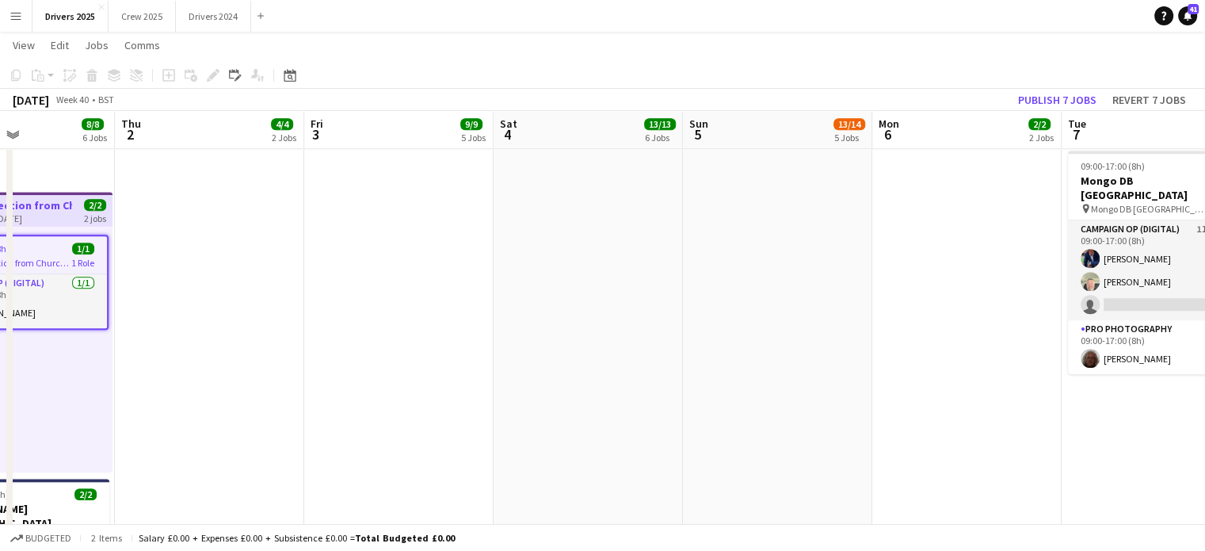
drag, startPoint x: 564, startPoint y: 332, endPoint x: 505, endPoint y: 325, distance: 59.1
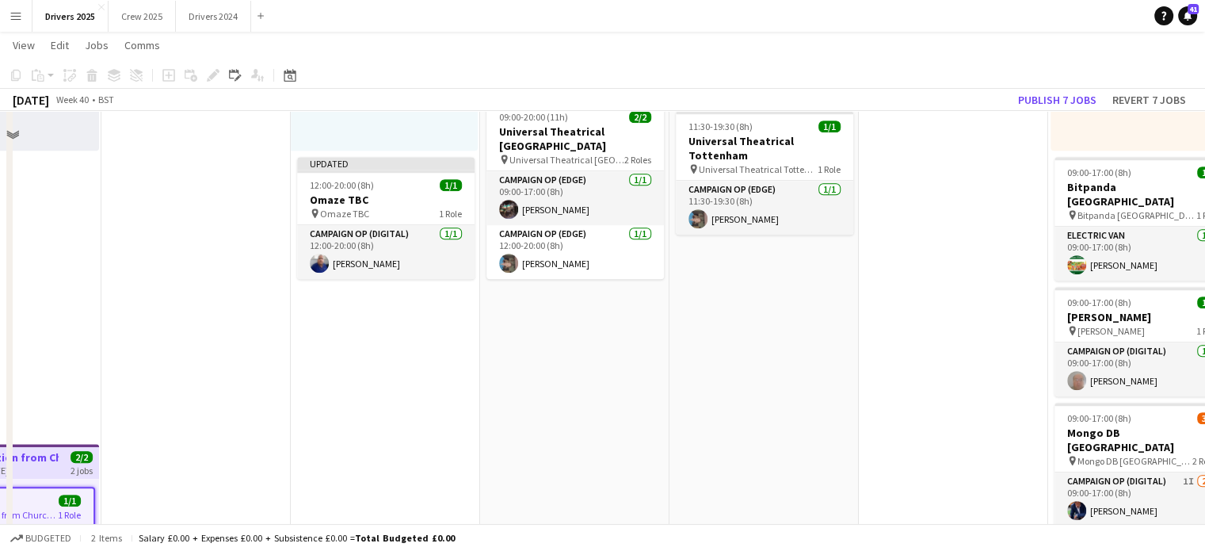
scroll to position [1109, 0]
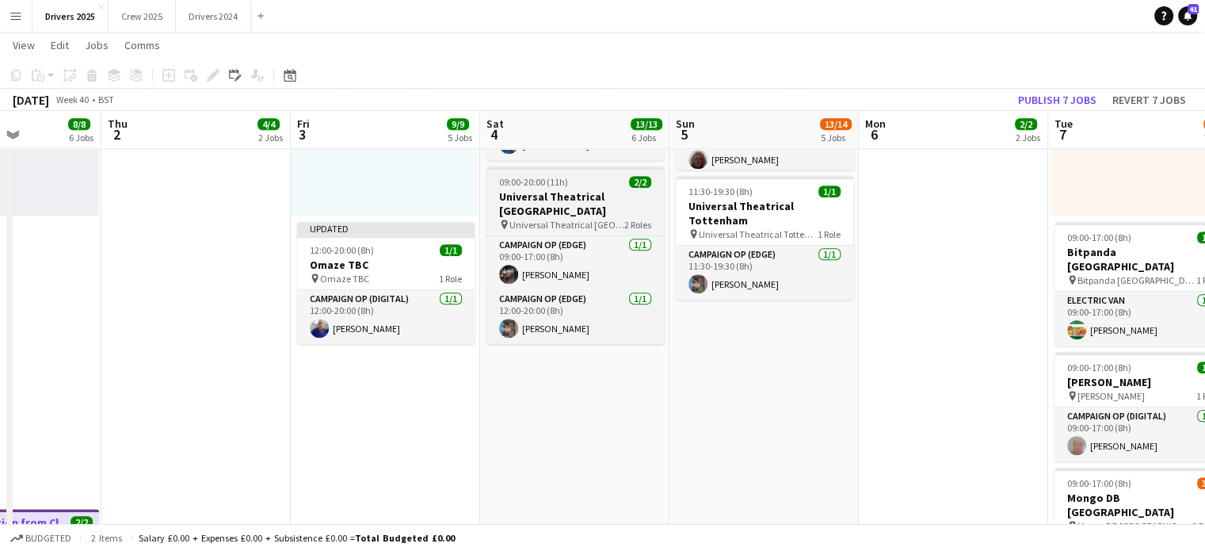
click at [543, 219] on span "Universal Theatrical [GEOGRAPHIC_DATA]" at bounding box center [566, 225] width 115 height 12
